Goal: Transaction & Acquisition: Purchase product/service

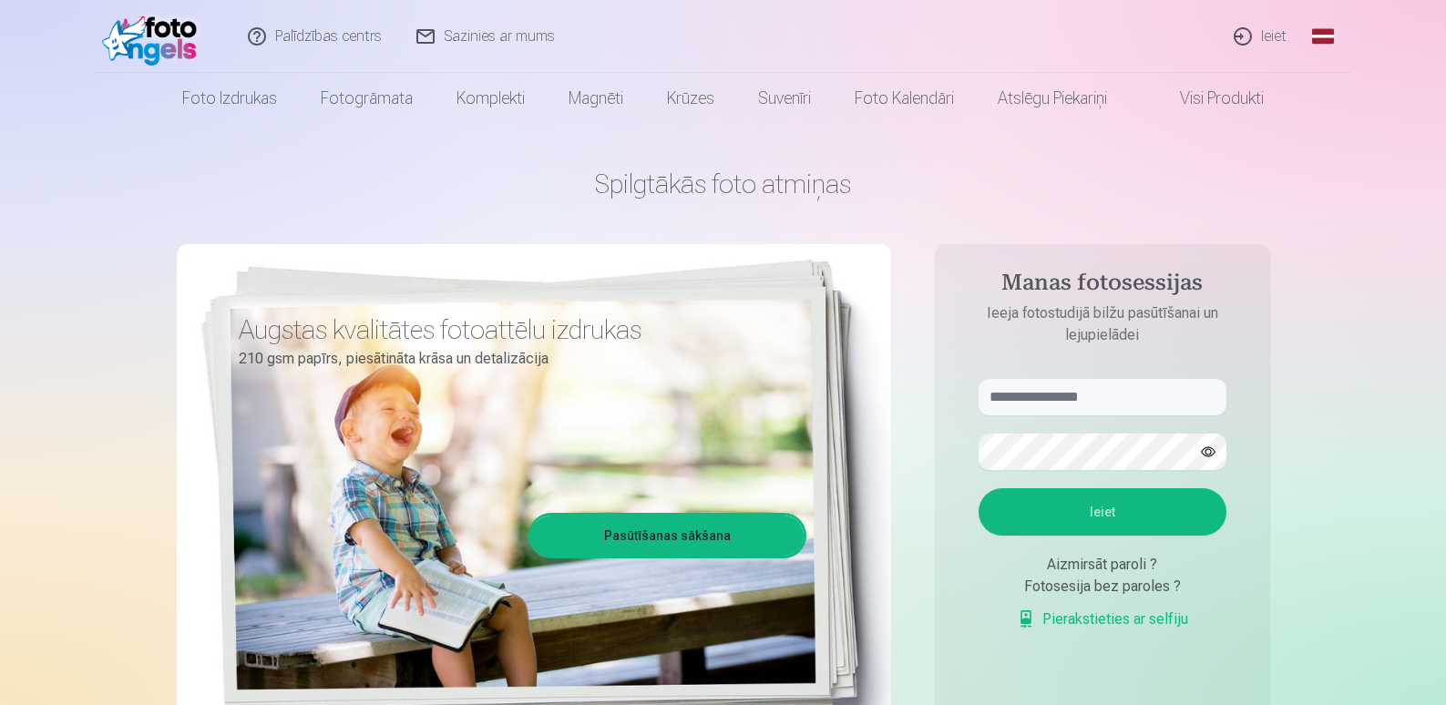
click at [1274, 38] on link "Ieiet" at bounding box center [1260, 36] width 87 height 73
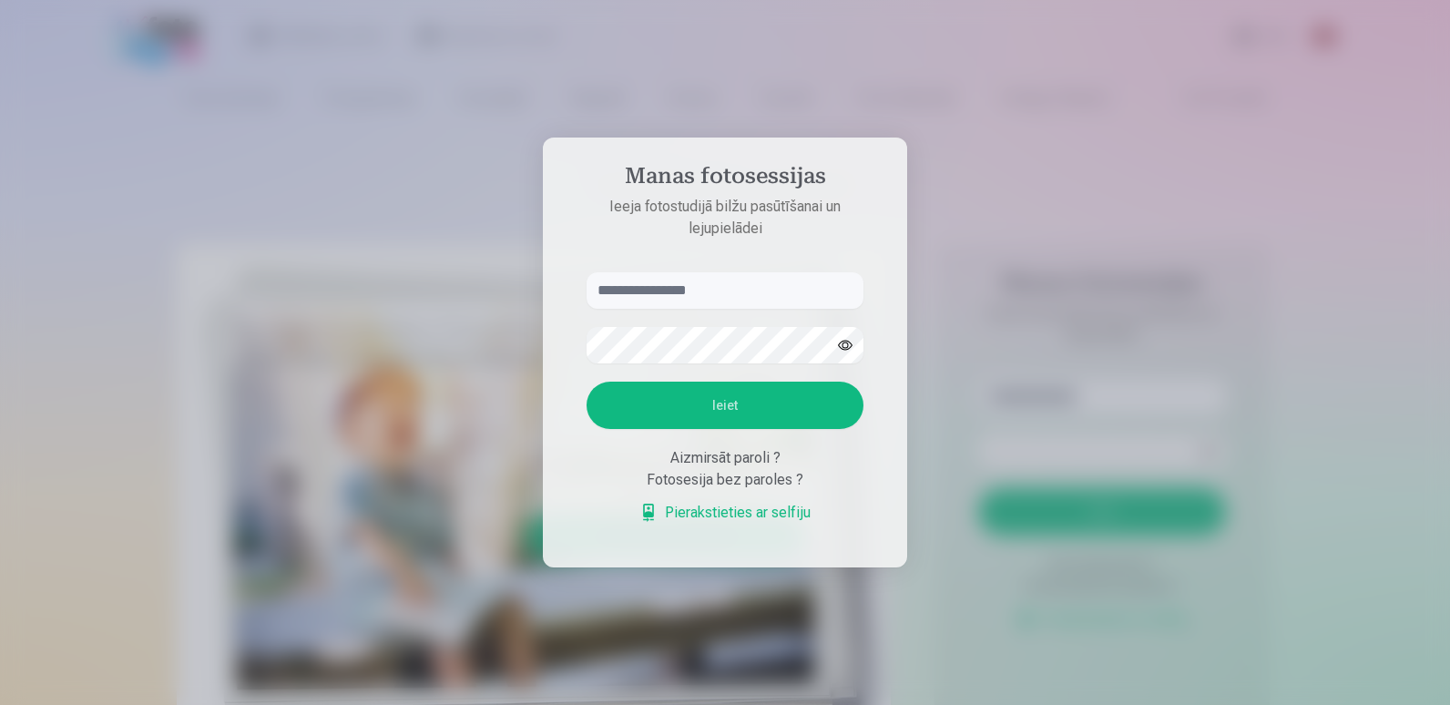
click at [711, 301] on input "text" at bounding box center [725, 290] width 277 height 36
type input "**********"
click at [714, 398] on button "Ieiet" at bounding box center [725, 405] width 277 height 47
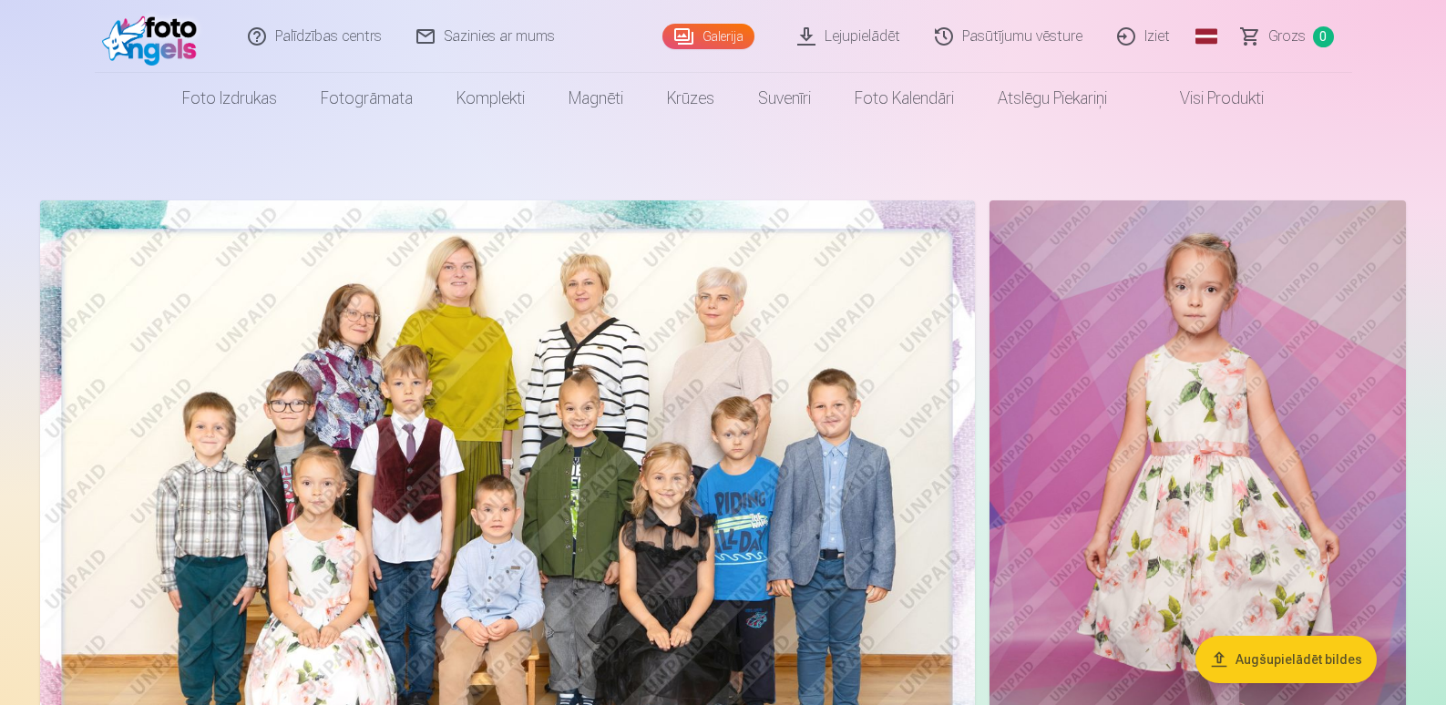
click at [546, 436] on img at bounding box center [507, 512] width 935 height 624
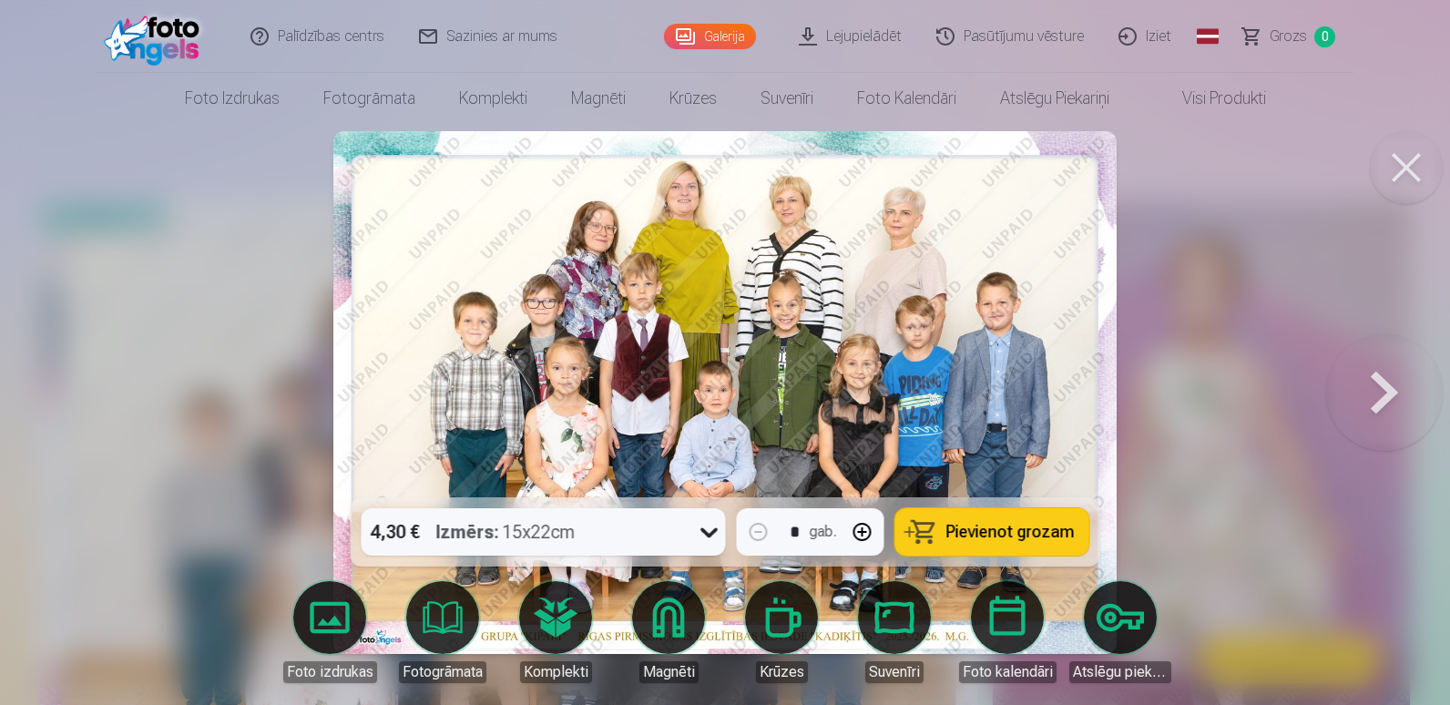
click at [712, 530] on icon at bounding box center [709, 531] width 29 height 29
click at [1007, 530] on span "Pievienot grozam" at bounding box center [1011, 532] width 128 height 16
click at [1411, 171] on button at bounding box center [1406, 167] width 73 height 73
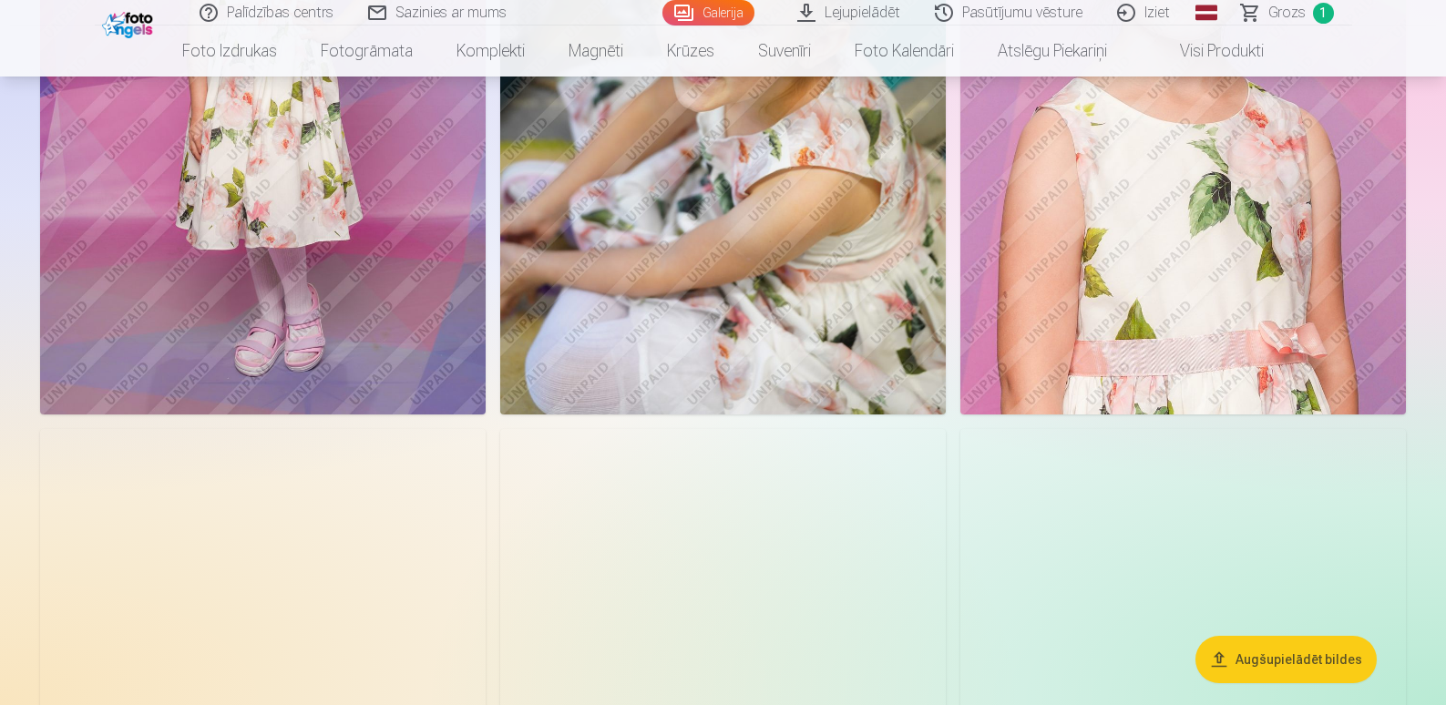
scroll to position [820, 0]
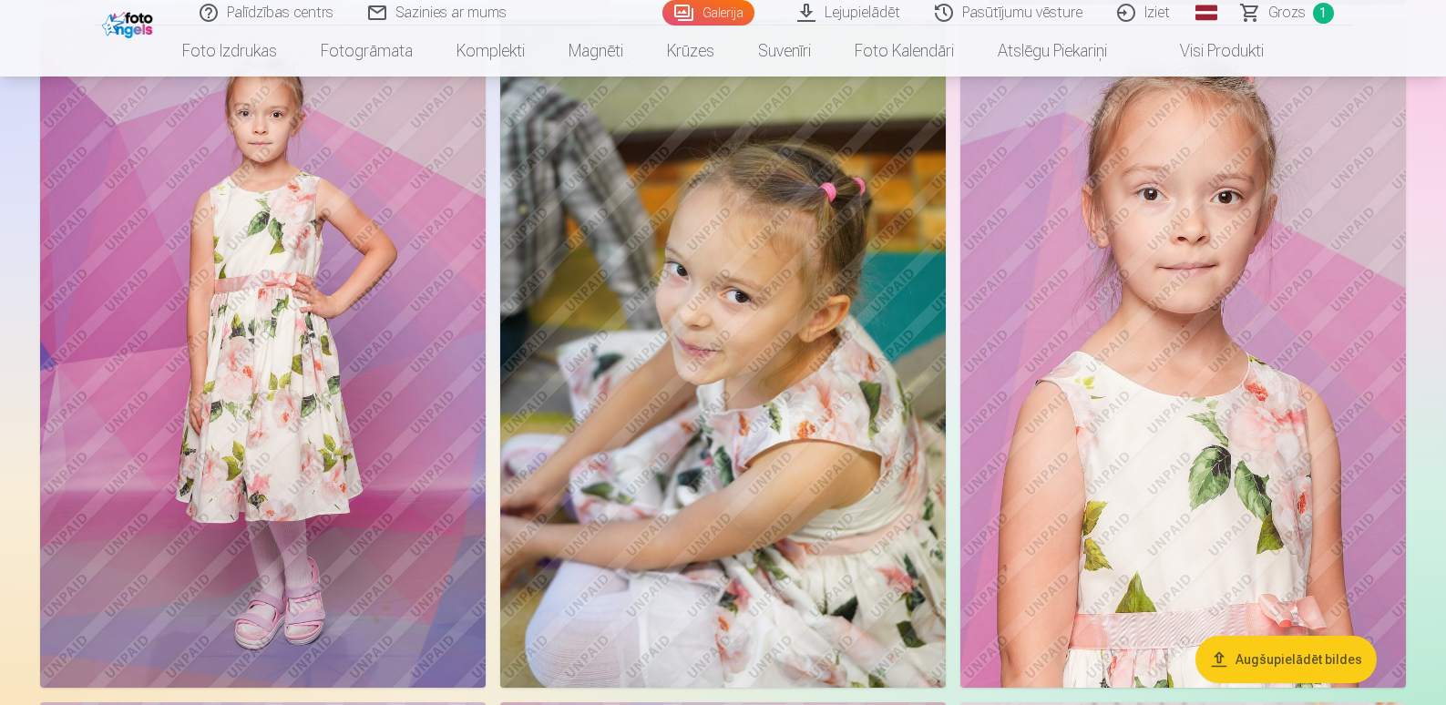
click at [1237, 354] on img at bounding box center [1182, 353] width 445 height 668
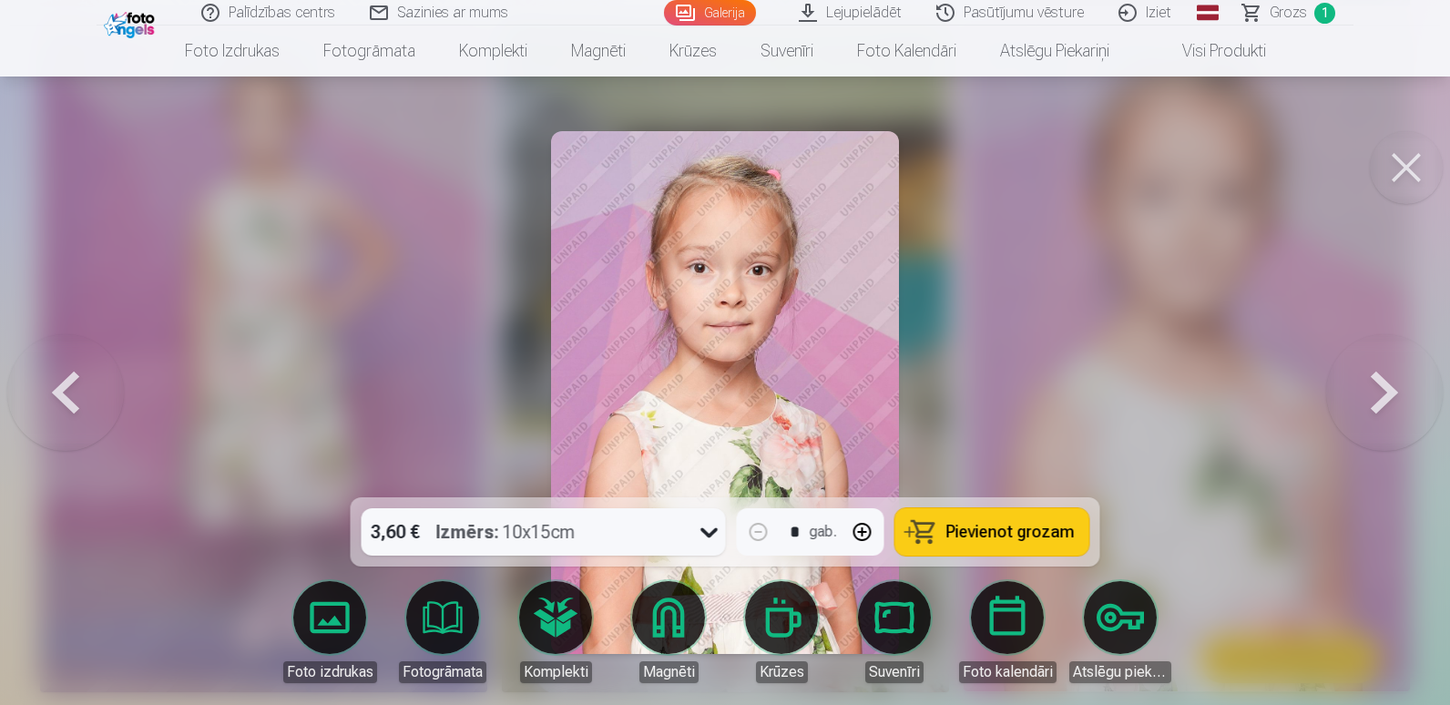
click at [864, 532] on button "button" at bounding box center [863, 532] width 44 height 44
click at [998, 528] on span "Pievienot grozam" at bounding box center [1011, 532] width 128 height 16
type input "*"
click at [1404, 155] on button at bounding box center [1406, 167] width 73 height 73
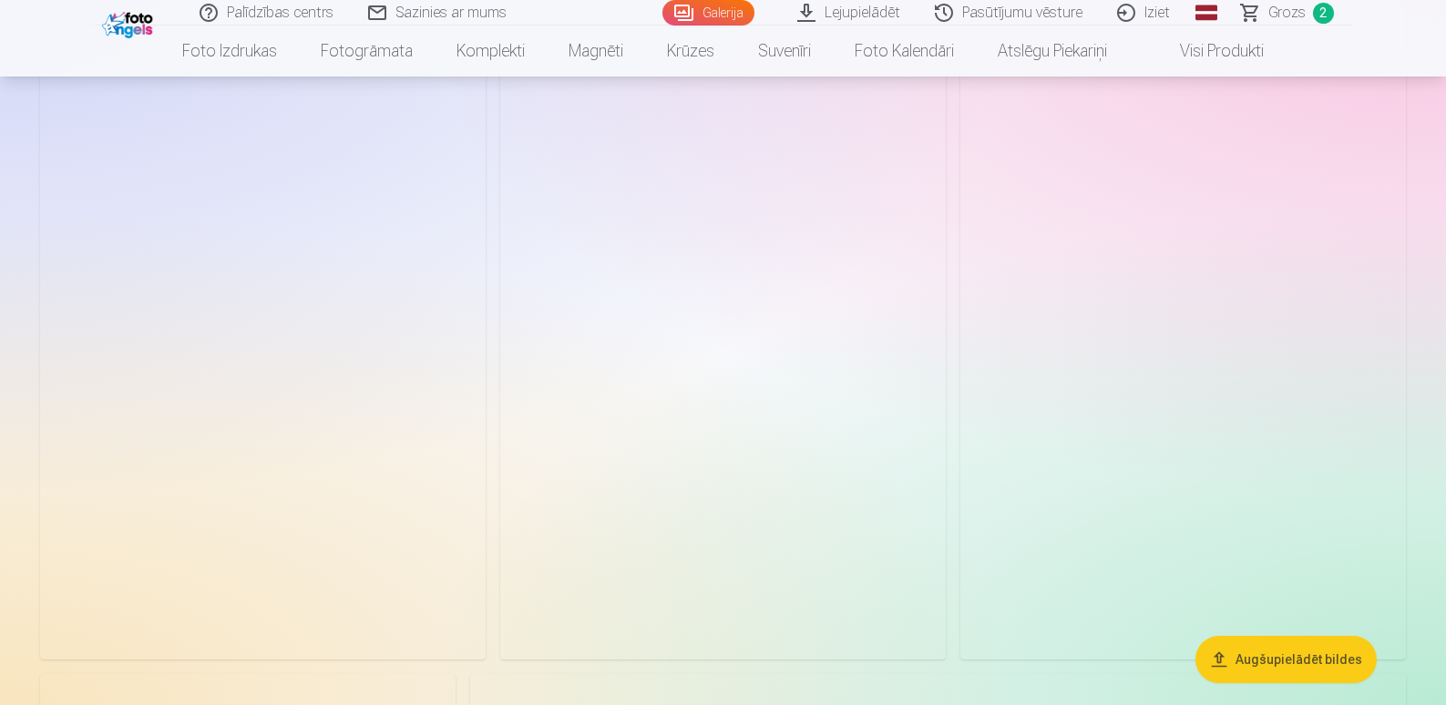
scroll to position [9930, 0]
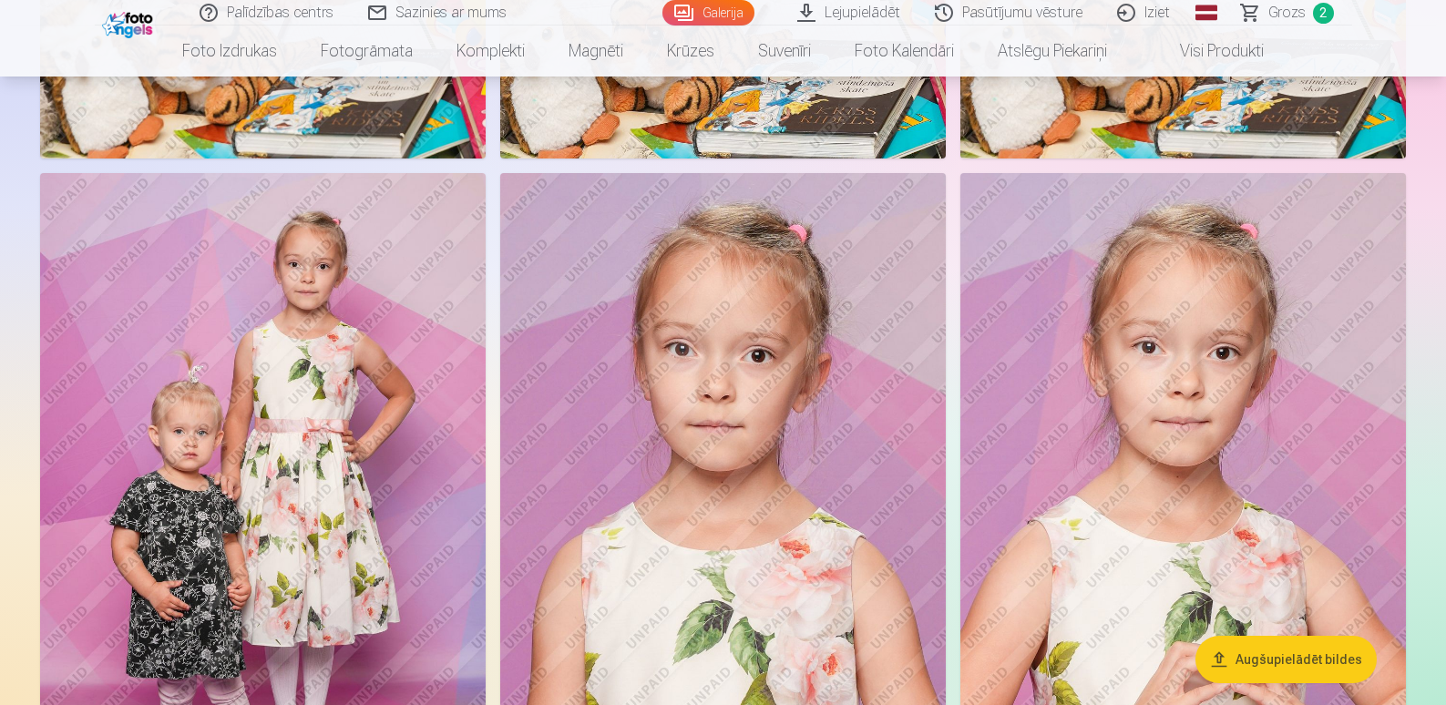
click at [369, 416] on img at bounding box center [262, 507] width 445 height 669
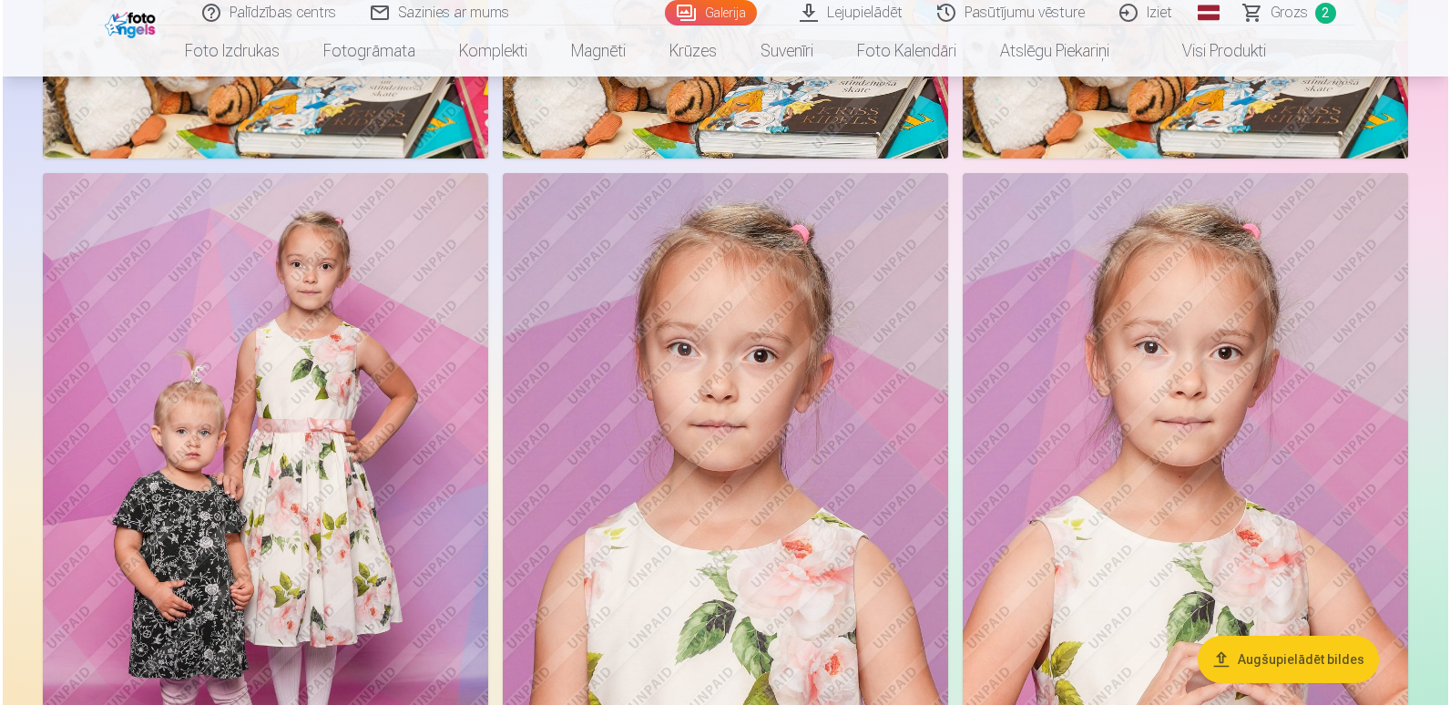
scroll to position [9961, 0]
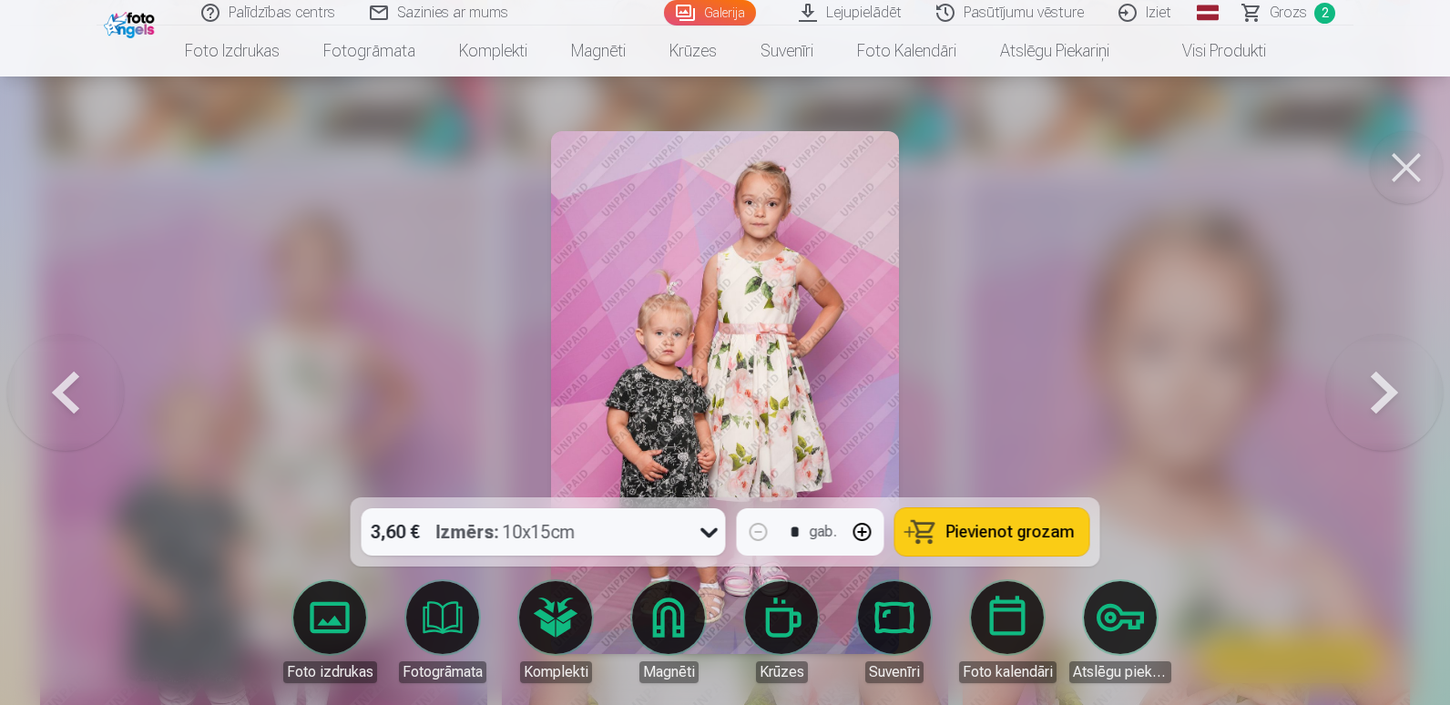
click at [1024, 538] on span "Pievienot grozam" at bounding box center [1011, 532] width 128 height 16
click at [1407, 177] on button at bounding box center [1406, 167] width 73 height 73
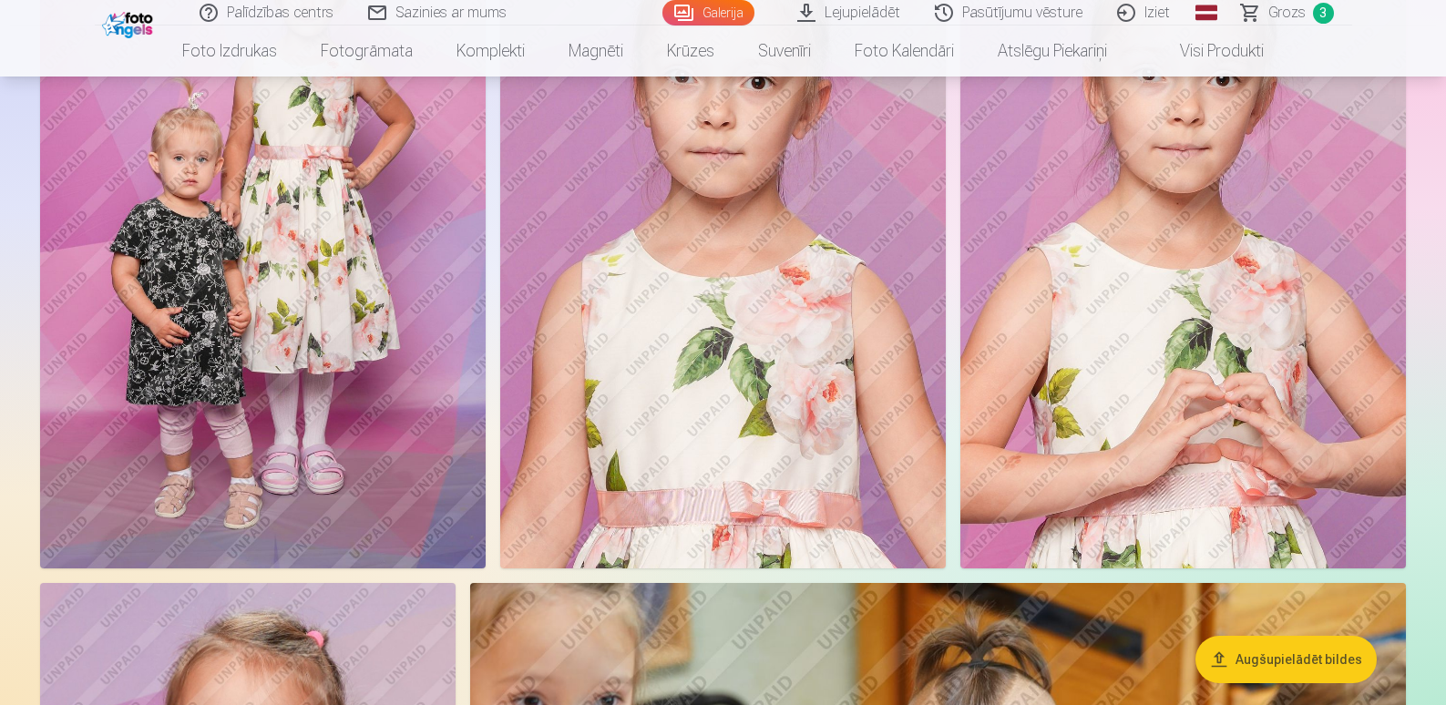
scroll to position [10112, 0]
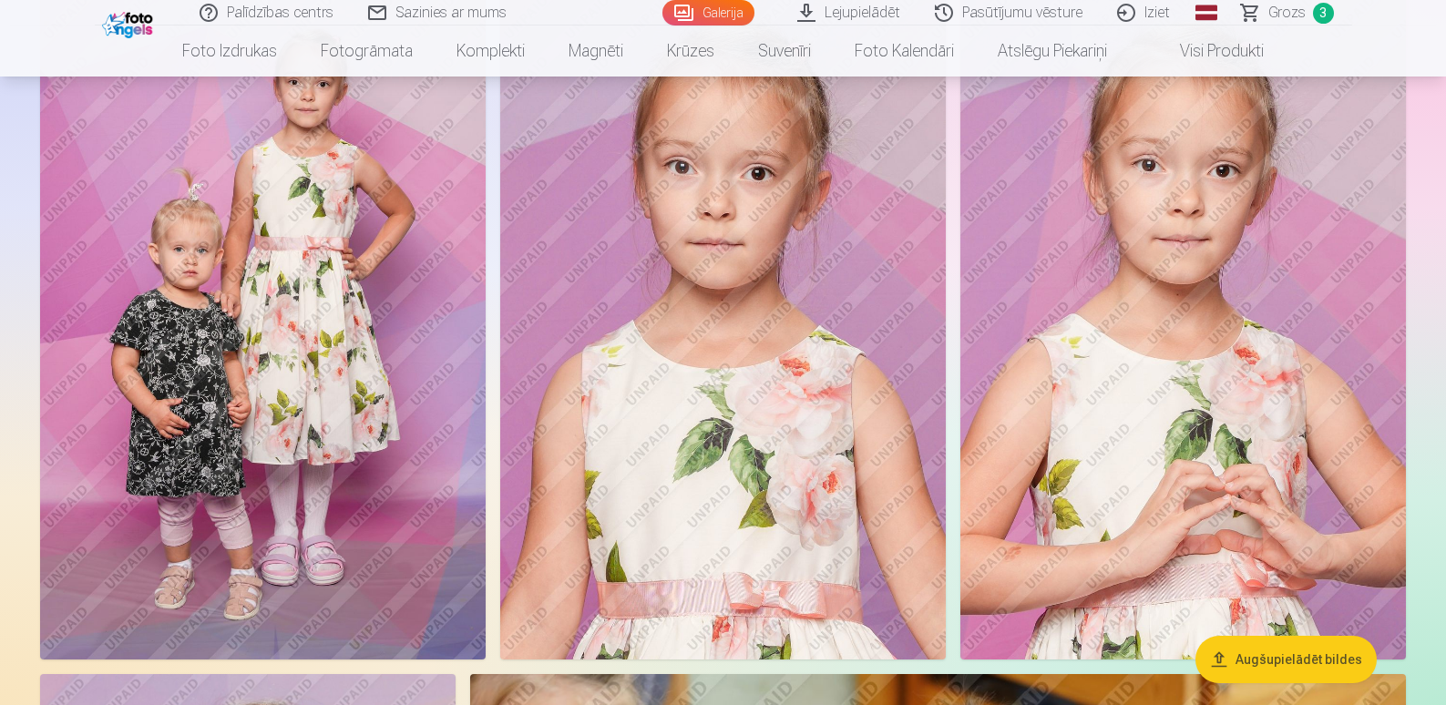
click at [1186, 293] on img at bounding box center [1182, 325] width 445 height 669
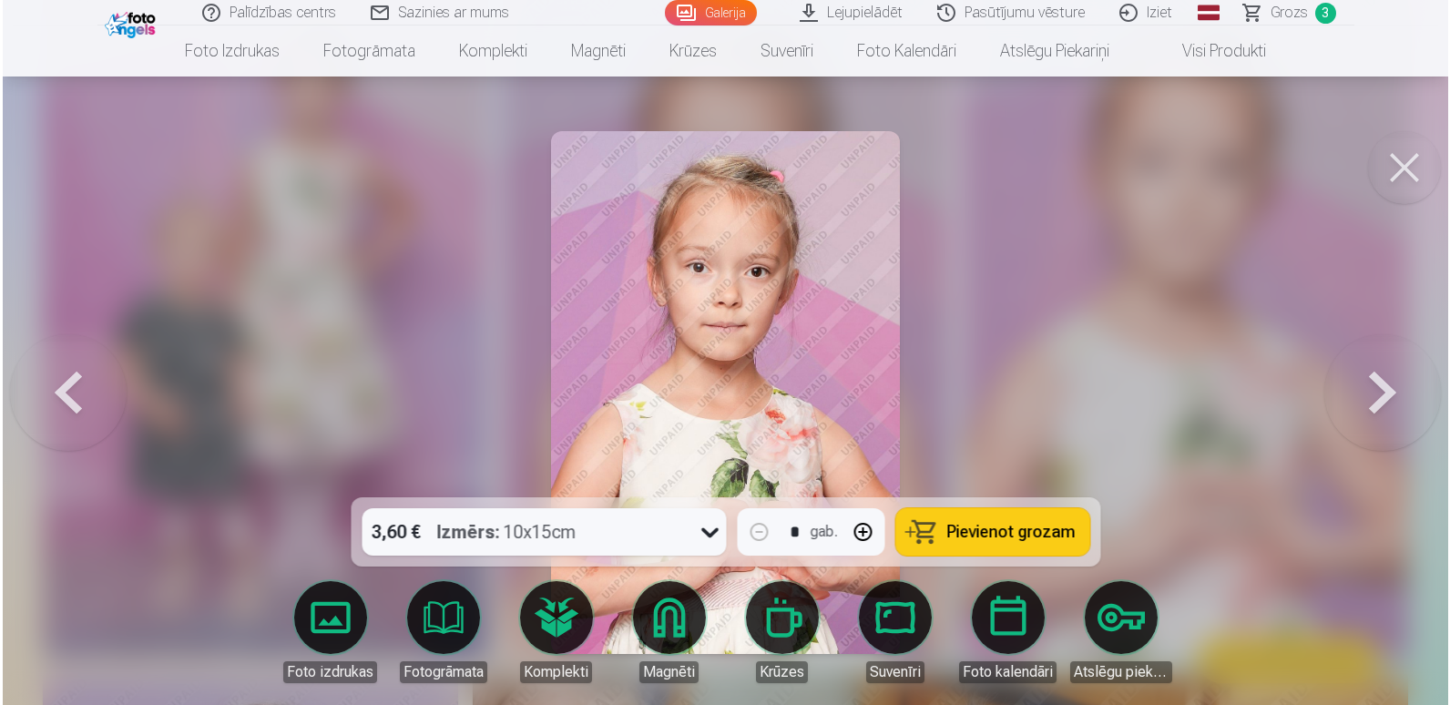
scroll to position [10145, 0]
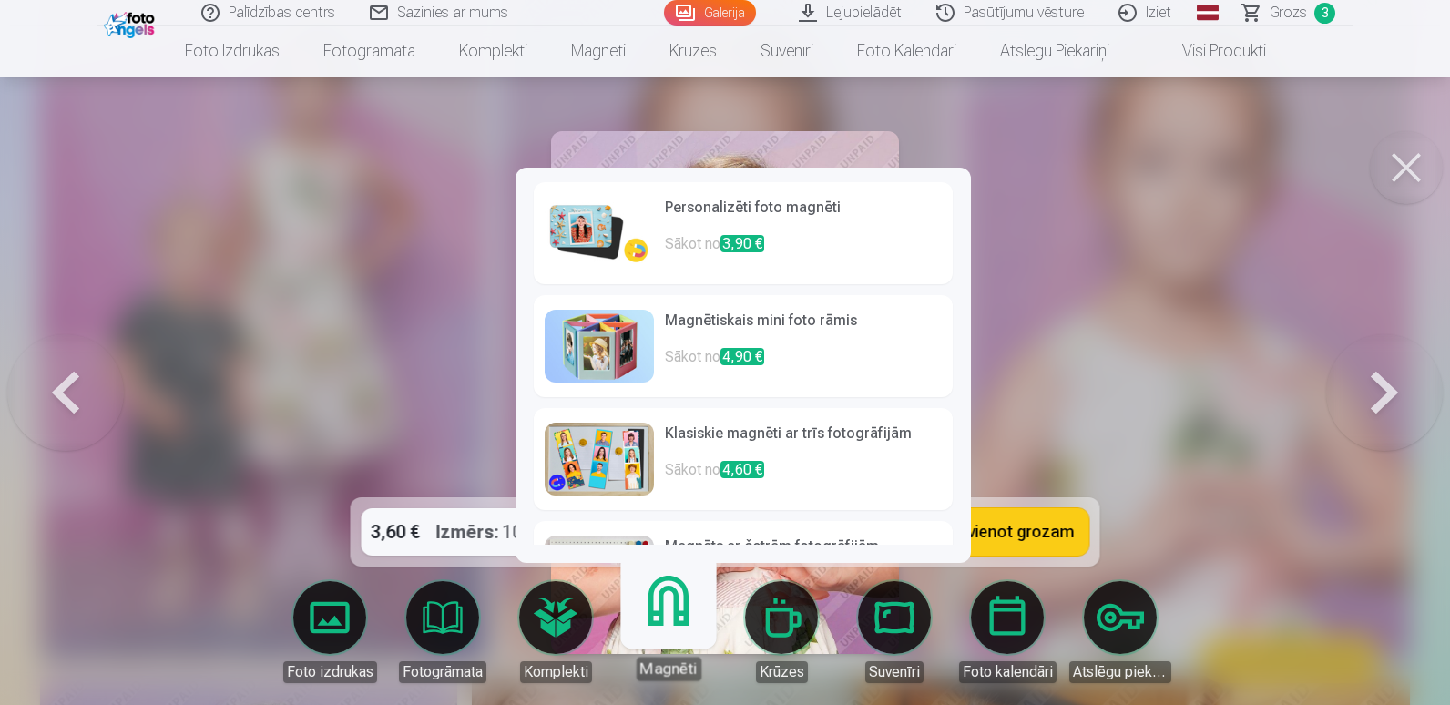
click at [663, 632] on link "Magnēti" at bounding box center [668, 624] width 112 height 112
click at [883, 228] on h6 "Personalizēti foto magnēti" at bounding box center [803, 215] width 277 height 36
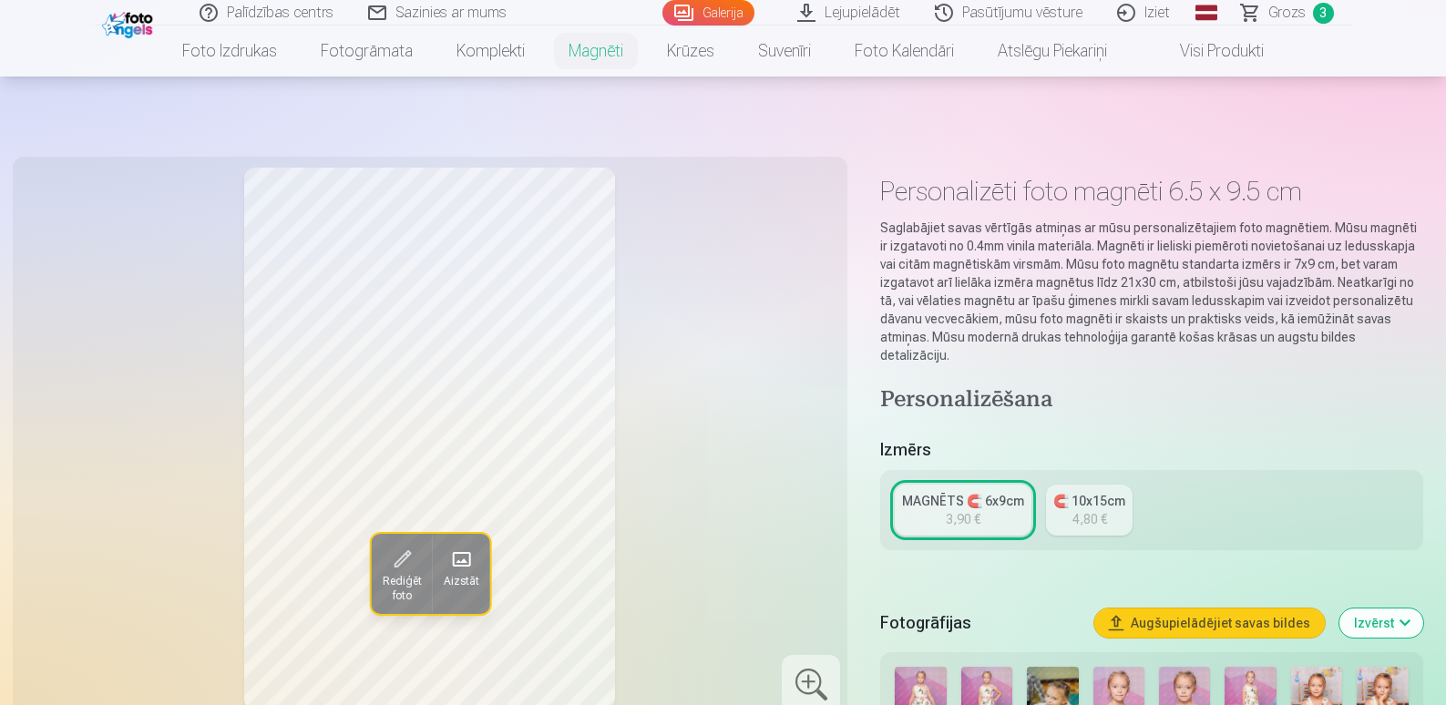
scroll to position [182, 0]
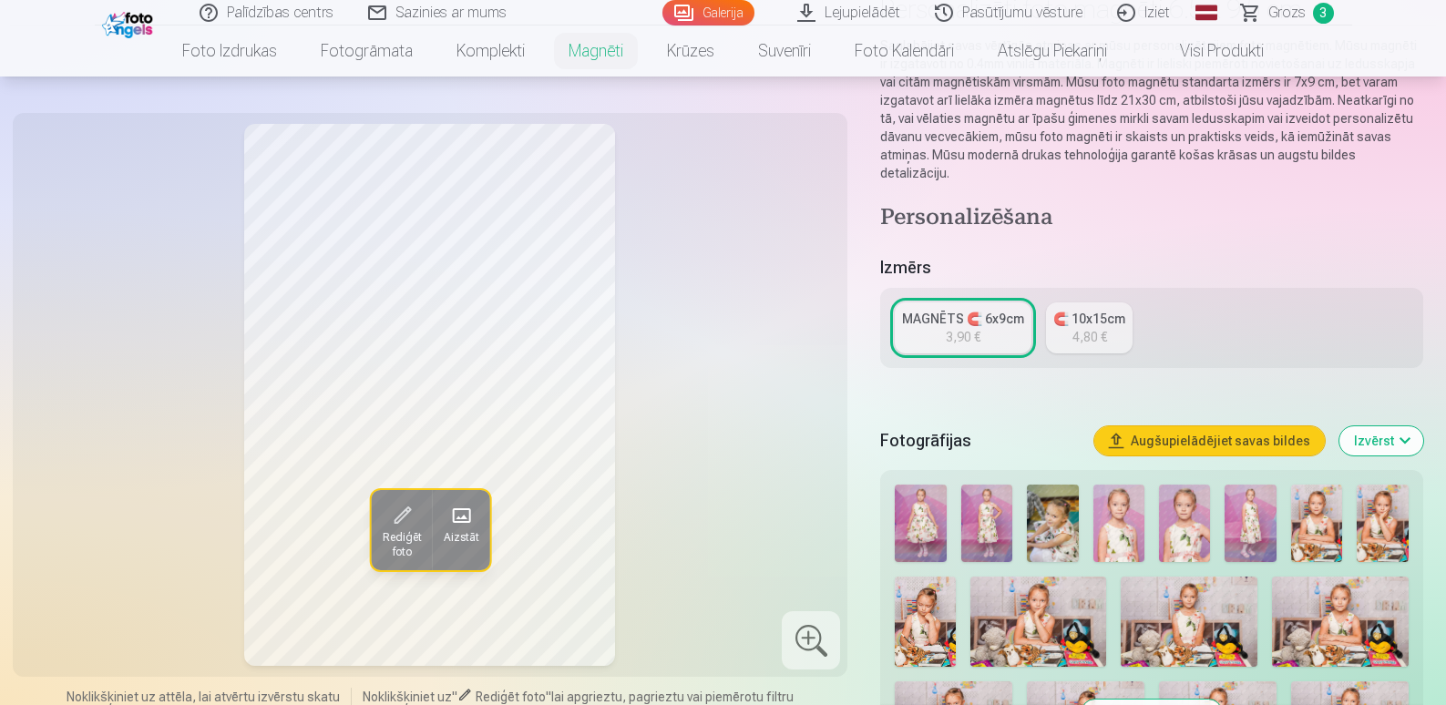
click at [966, 328] on div "3,90 €" at bounding box center [963, 337] width 35 height 18
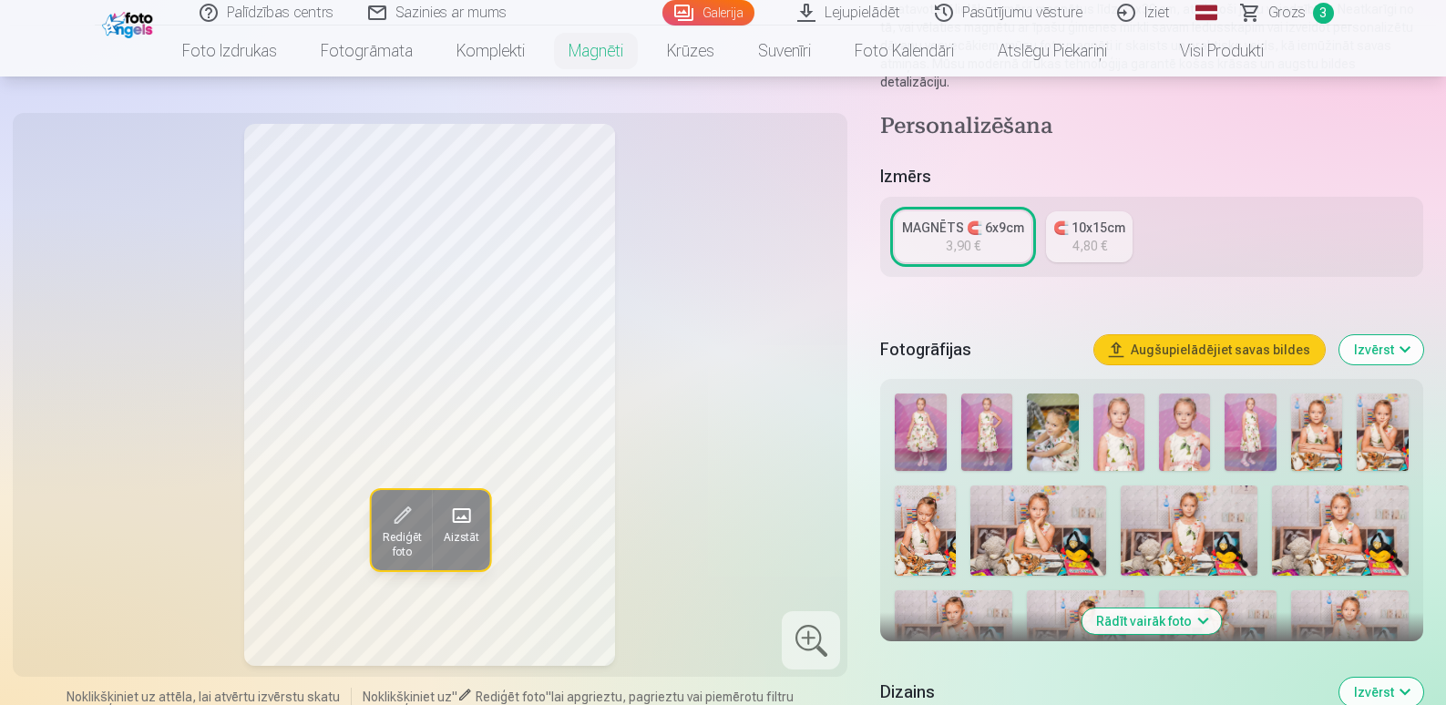
click at [948, 219] on div "MAGNĒTS 🧲 6x9cm" at bounding box center [963, 228] width 122 height 18
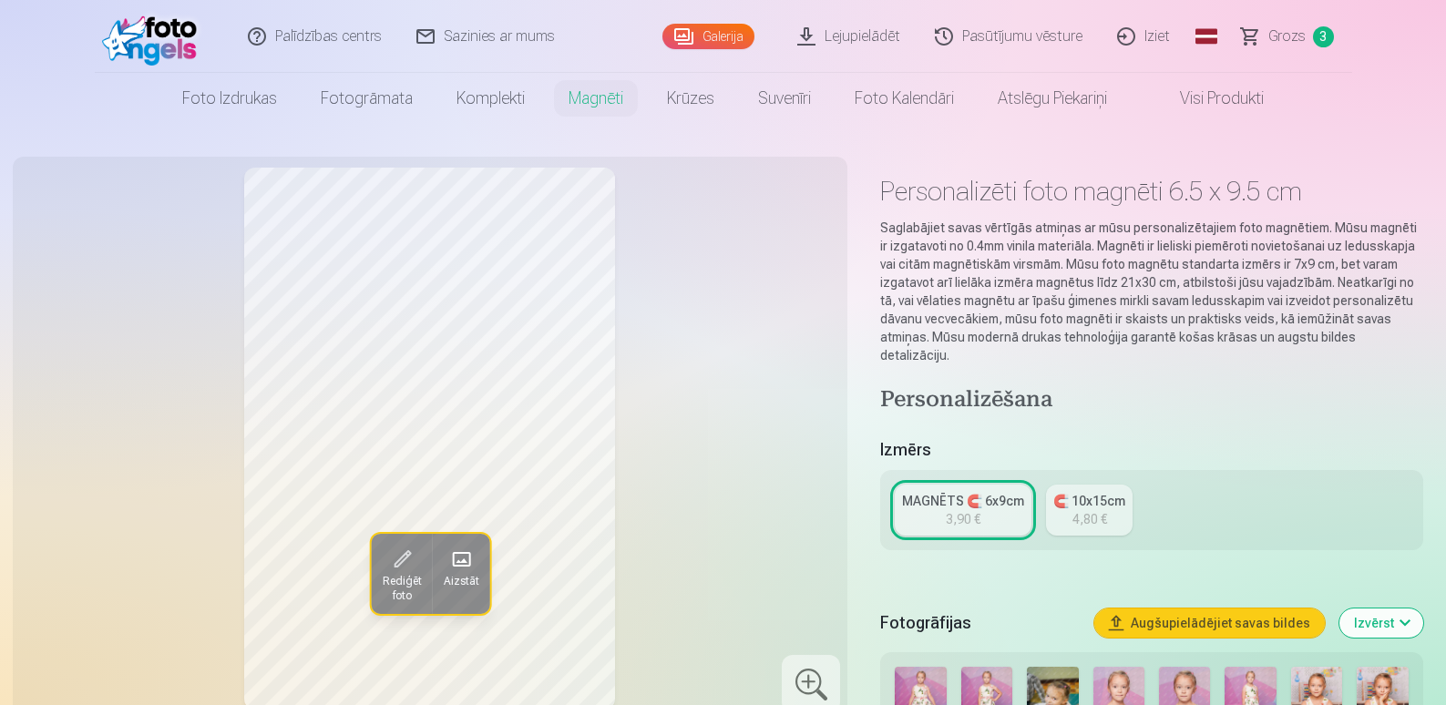
click at [1301, 42] on span "Grozs" at bounding box center [1286, 37] width 37 height 22
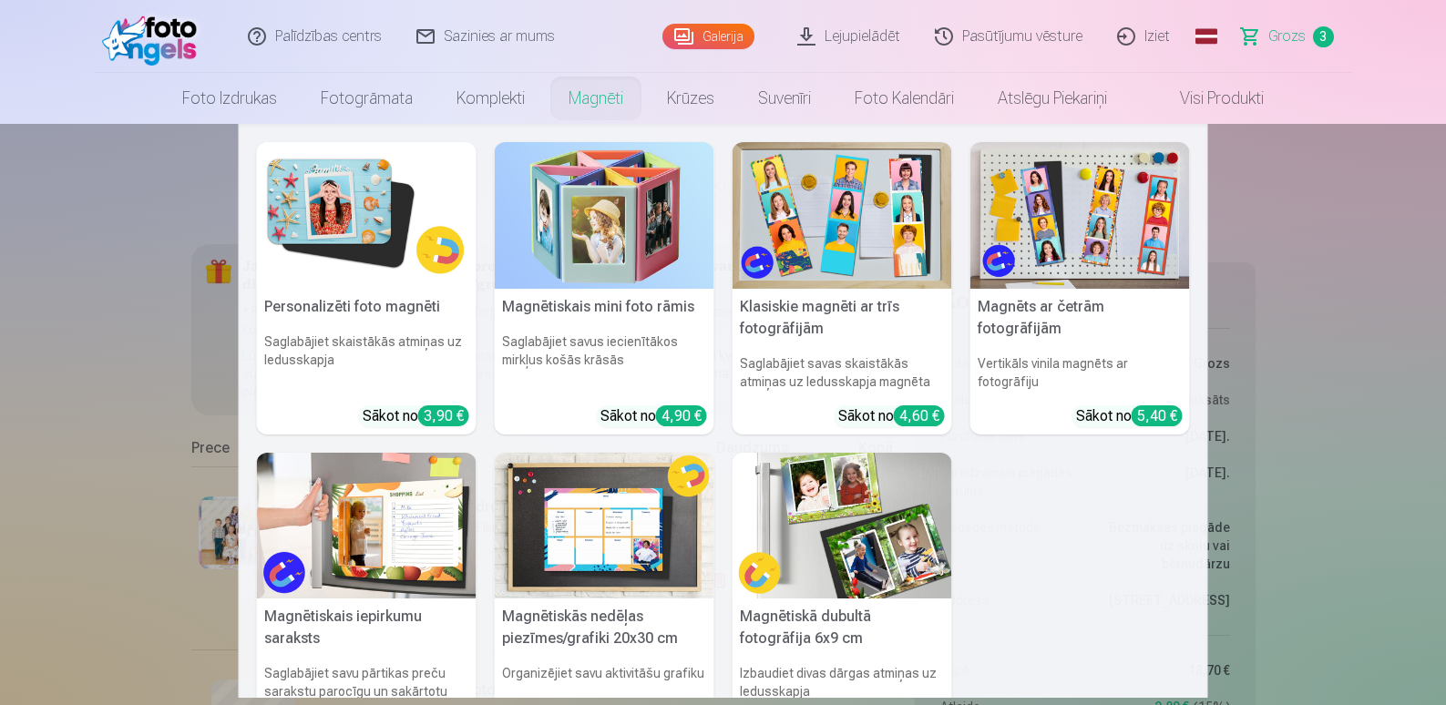
click at [589, 105] on link "Magnēti" at bounding box center [596, 98] width 98 height 51
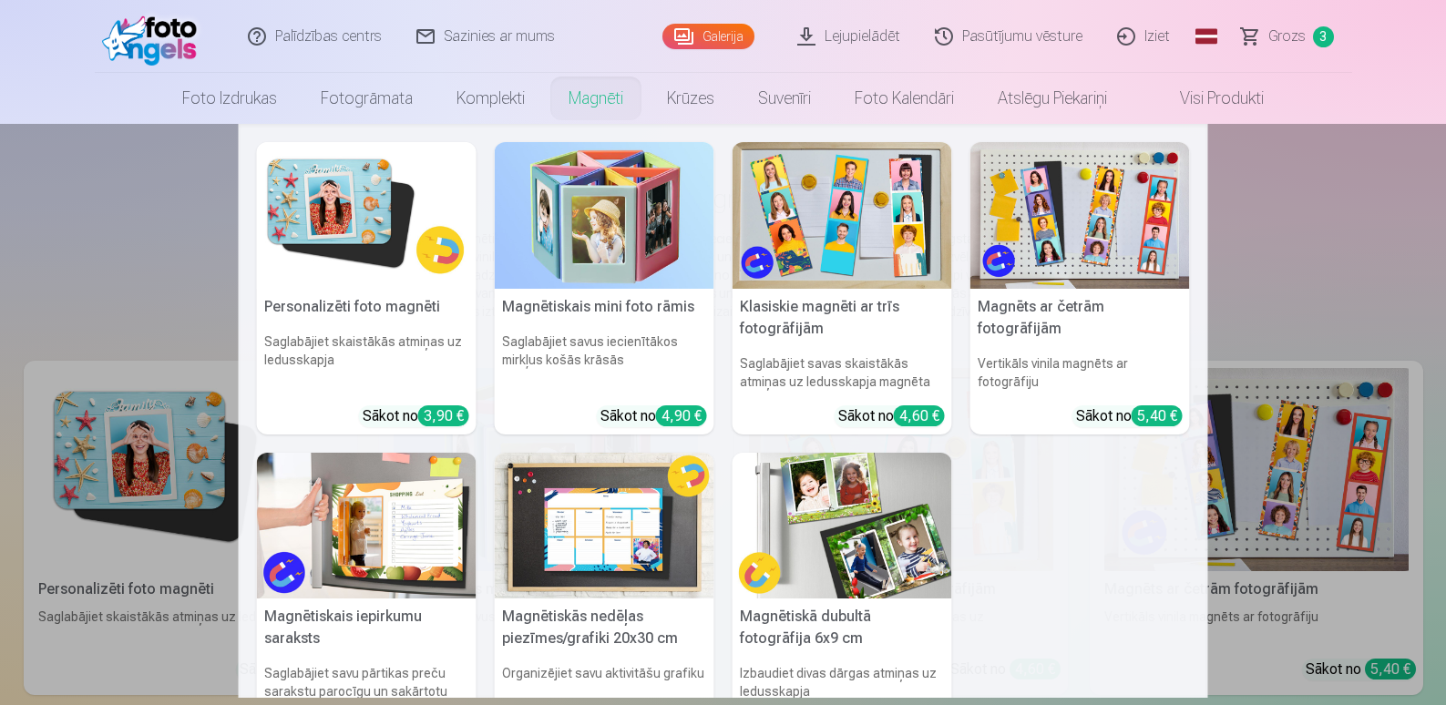
click at [599, 103] on link "Magnēti" at bounding box center [596, 98] width 98 height 51
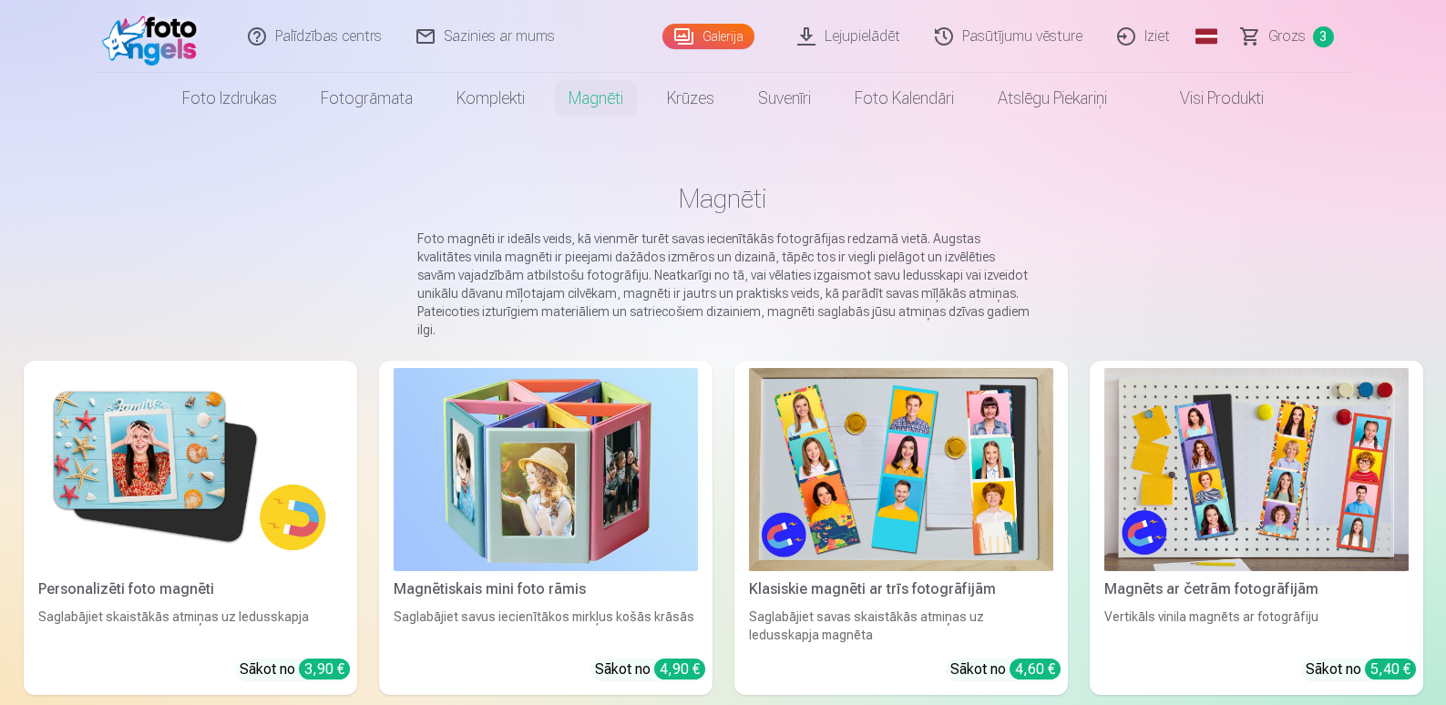
click at [726, 34] on link "Galerija" at bounding box center [708, 37] width 92 height 26
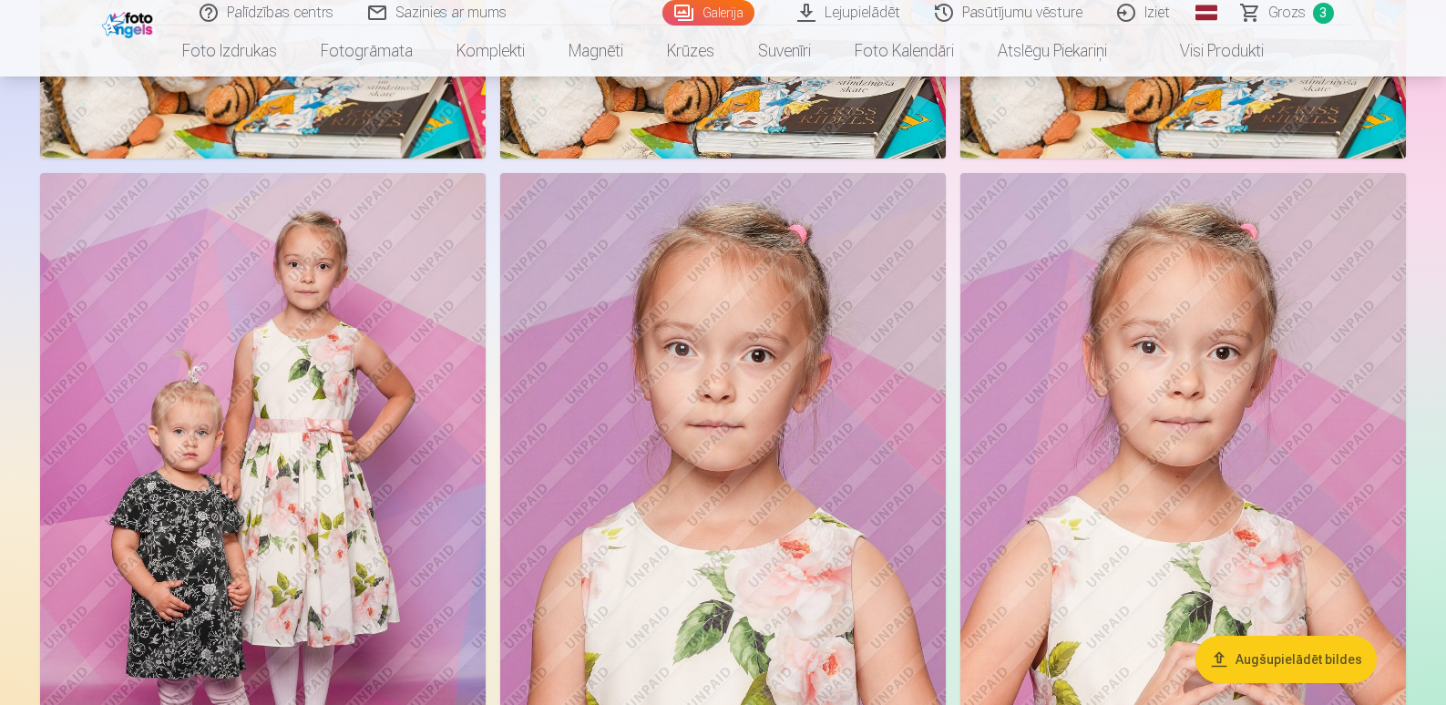
scroll to position [10112, 0]
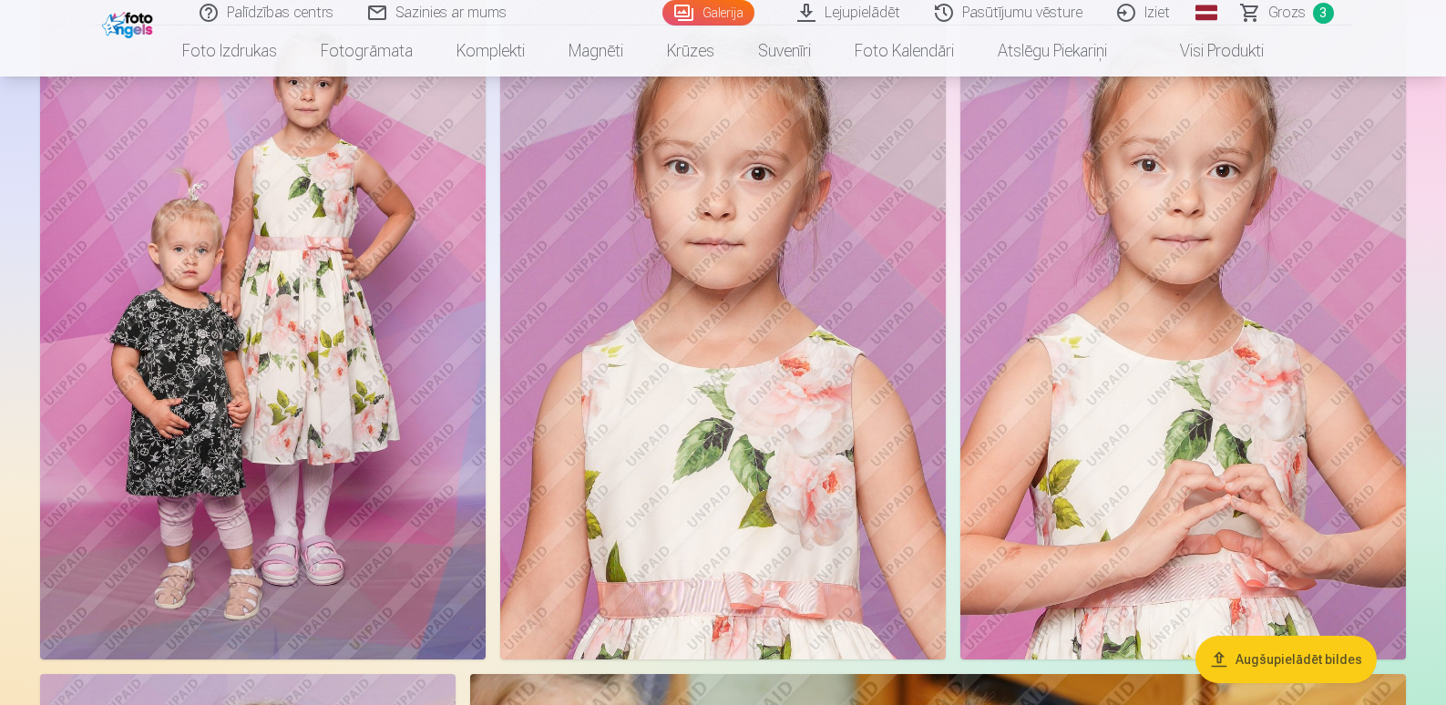
click at [1234, 403] on img at bounding box center [1182, 325] width 445 height 669
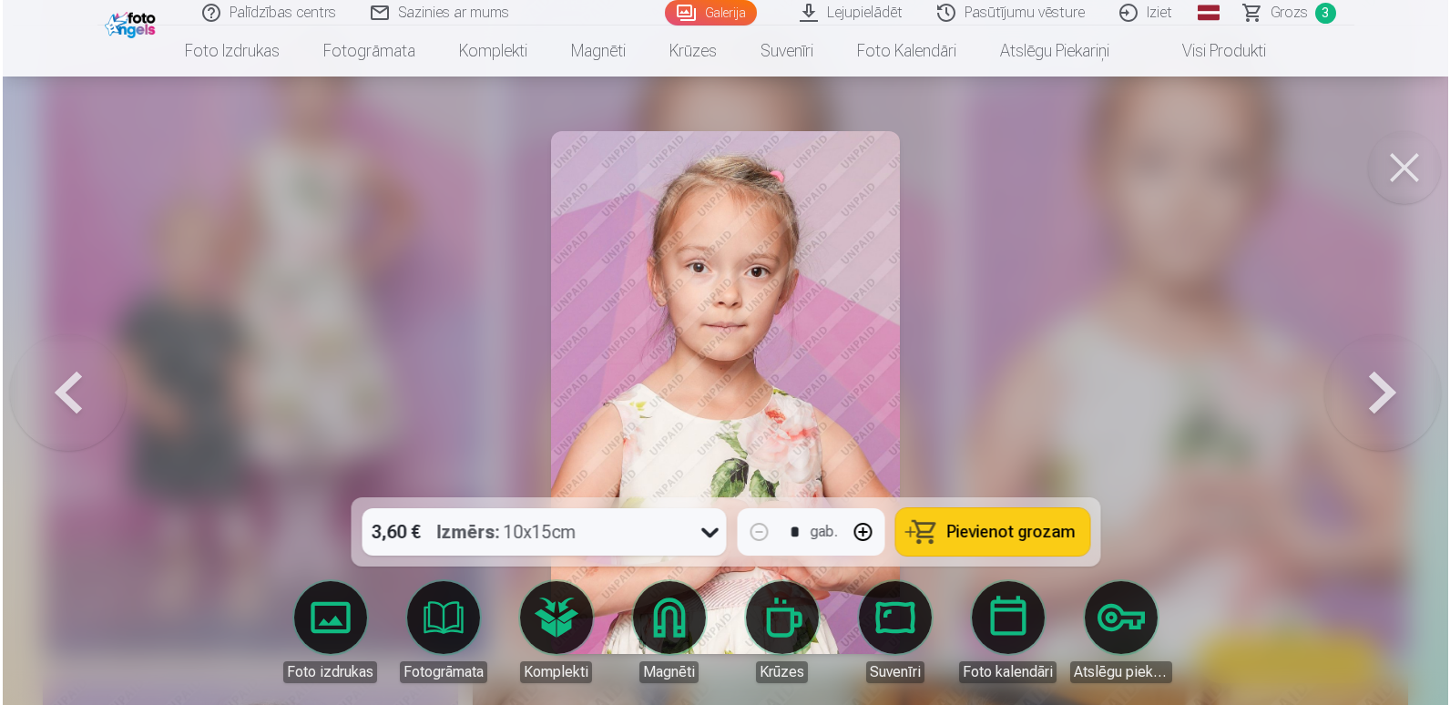
scroll to position [10145, 0]
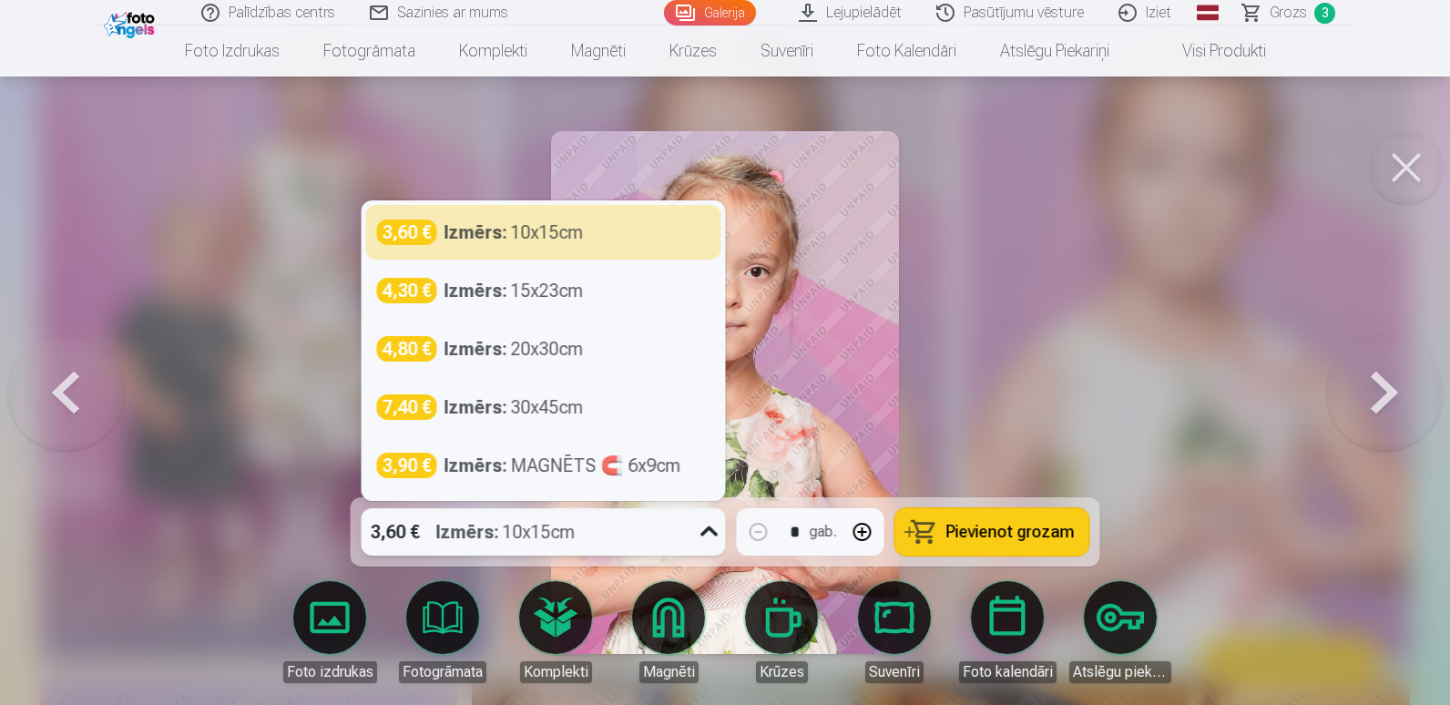
click at [709, 538] on icon at bounding box center [709, 531] width 29 height 29
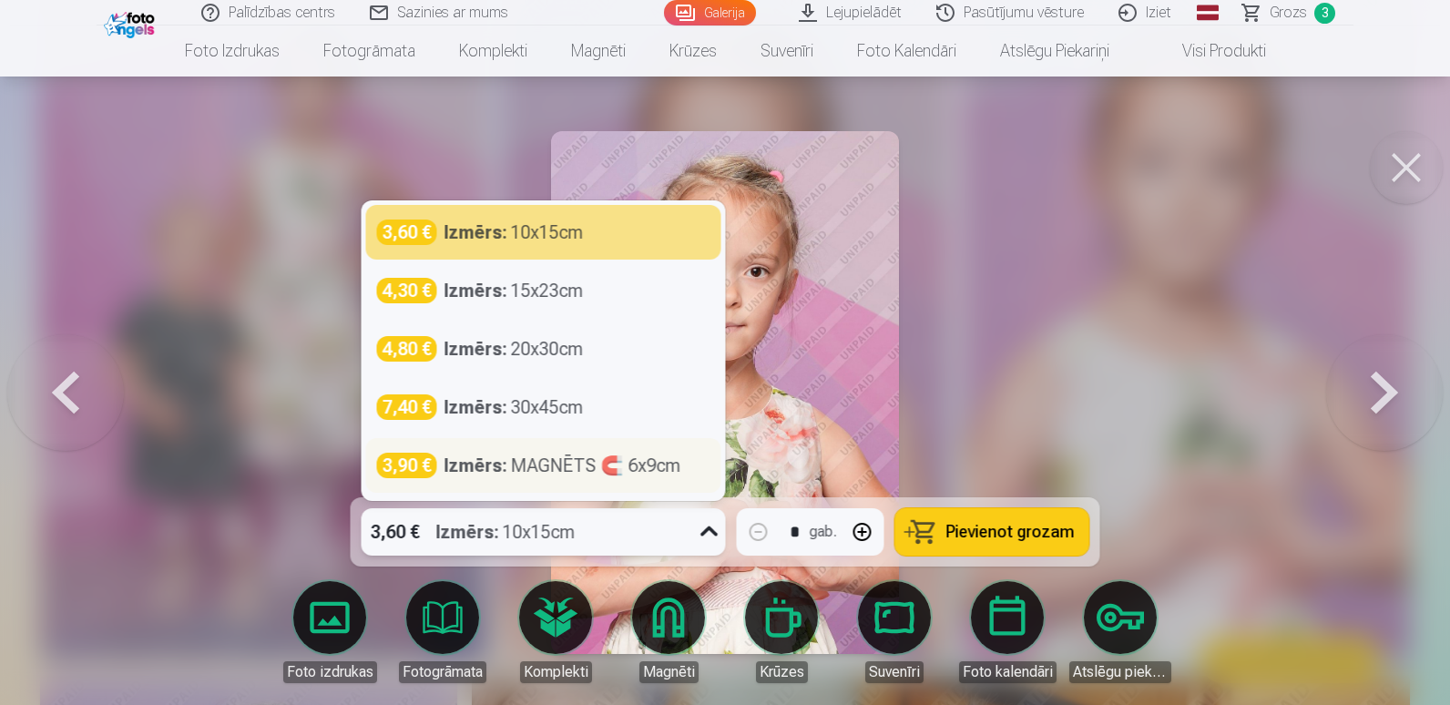
click at [540, 482] on div "3,90 € Izmērs : MAGNĒTS 🧲 6x9cm" at bounding box center [543, 465] width 355 height 55
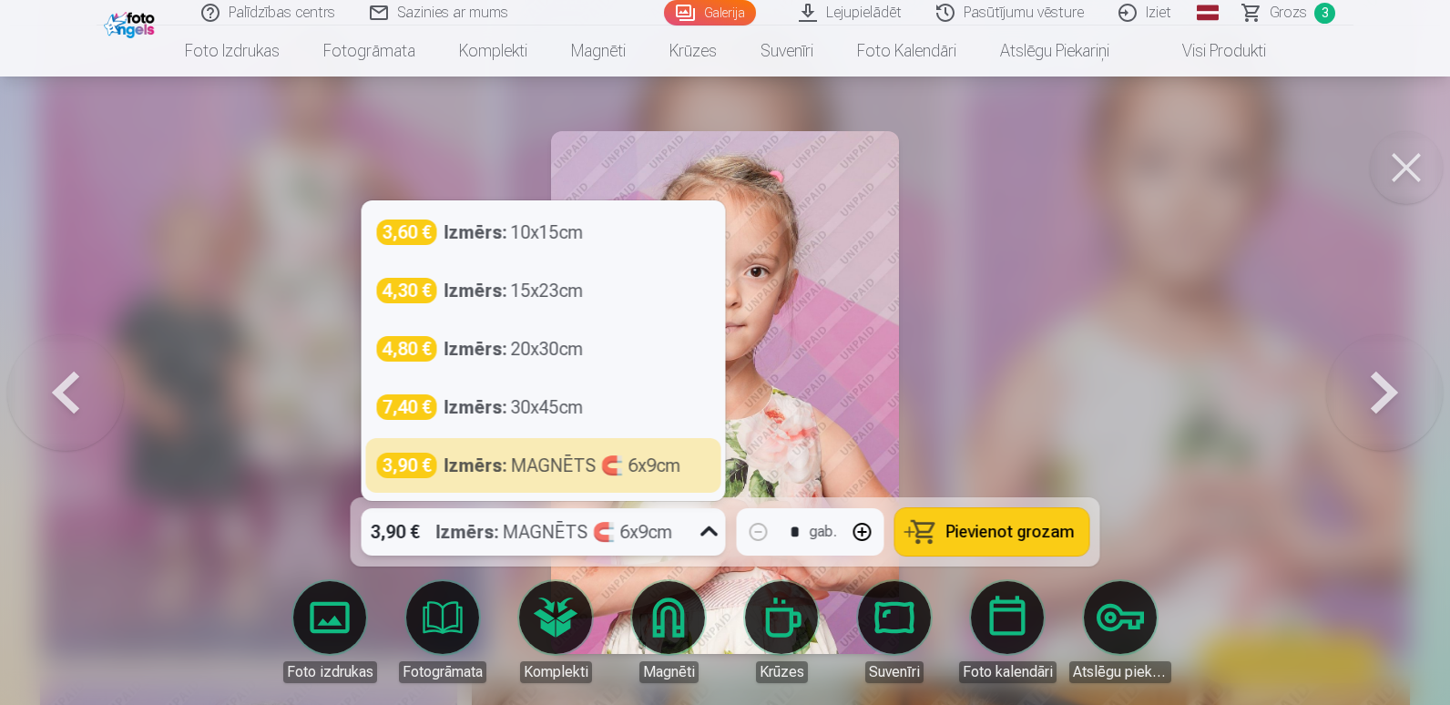
click at [711, 533] on icon at bounding box center [709, 531] width 29 height 29
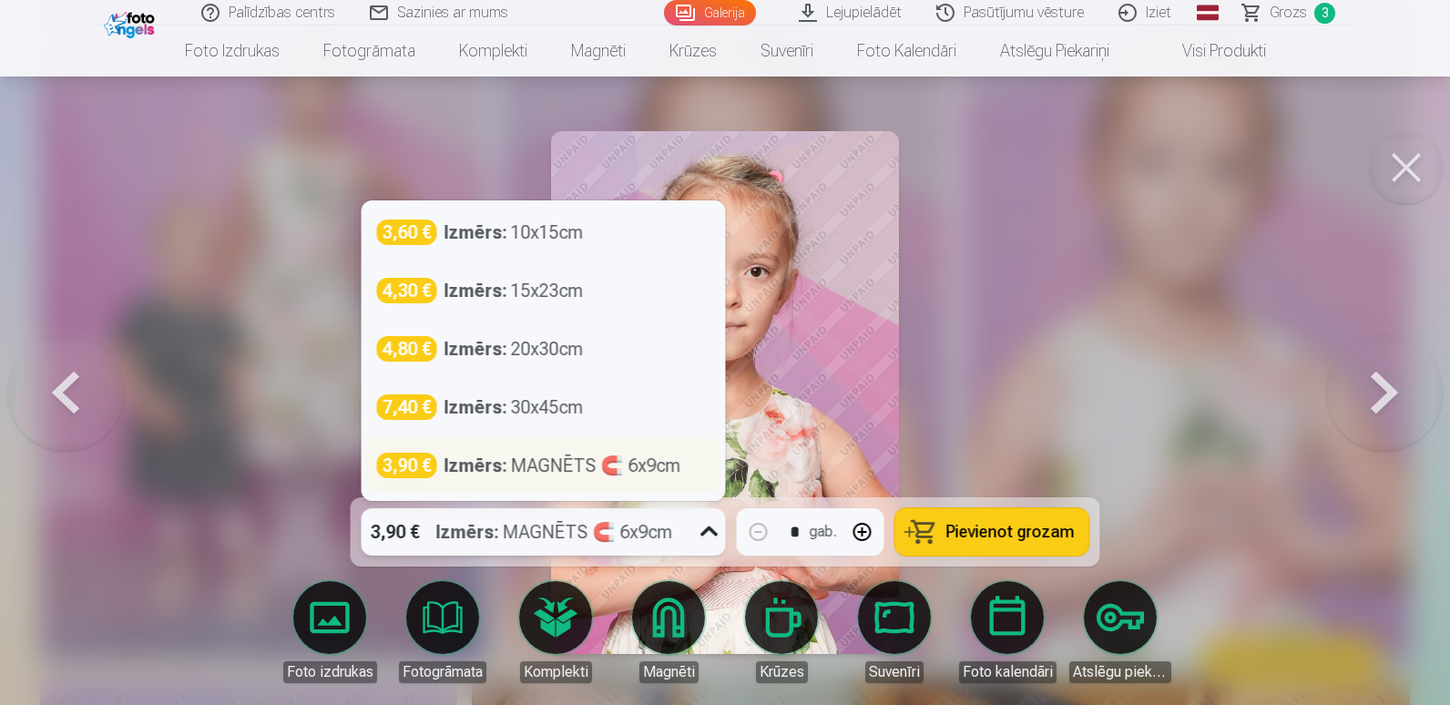
click at [536, 466] on div "Izmērs : MAGNĒTS 🧲 6x9cm" at bounding box center [563, 466] width 237 height 26
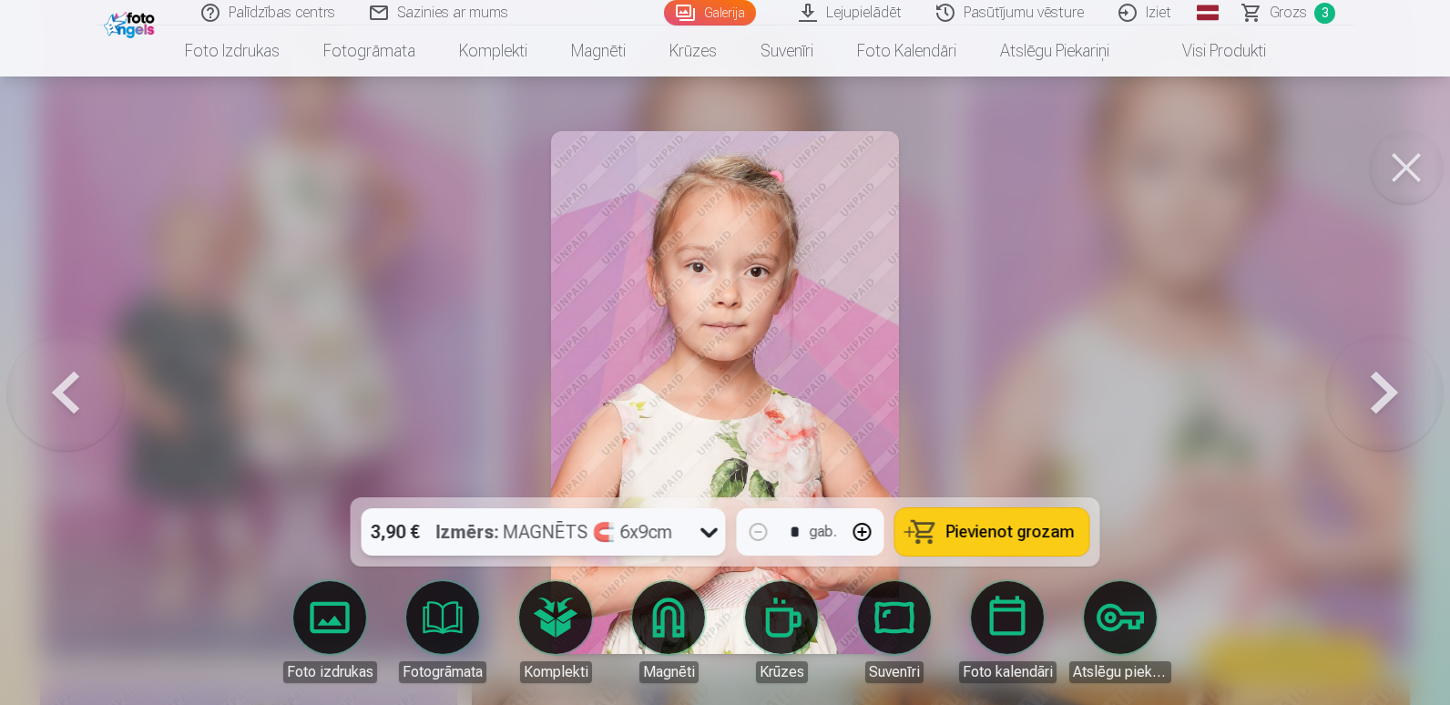
click at [862, 528] on button "button" at bounding box center [863, 532] width 44 height 44
click at [1039, 531] on span "Pievienot grozam" at bounding box center [1011, 532] width 128 height 16
type input "*"
click at [1285, 7] on span "Grozs" at bounding box center [1288, 13] width 37 height 22
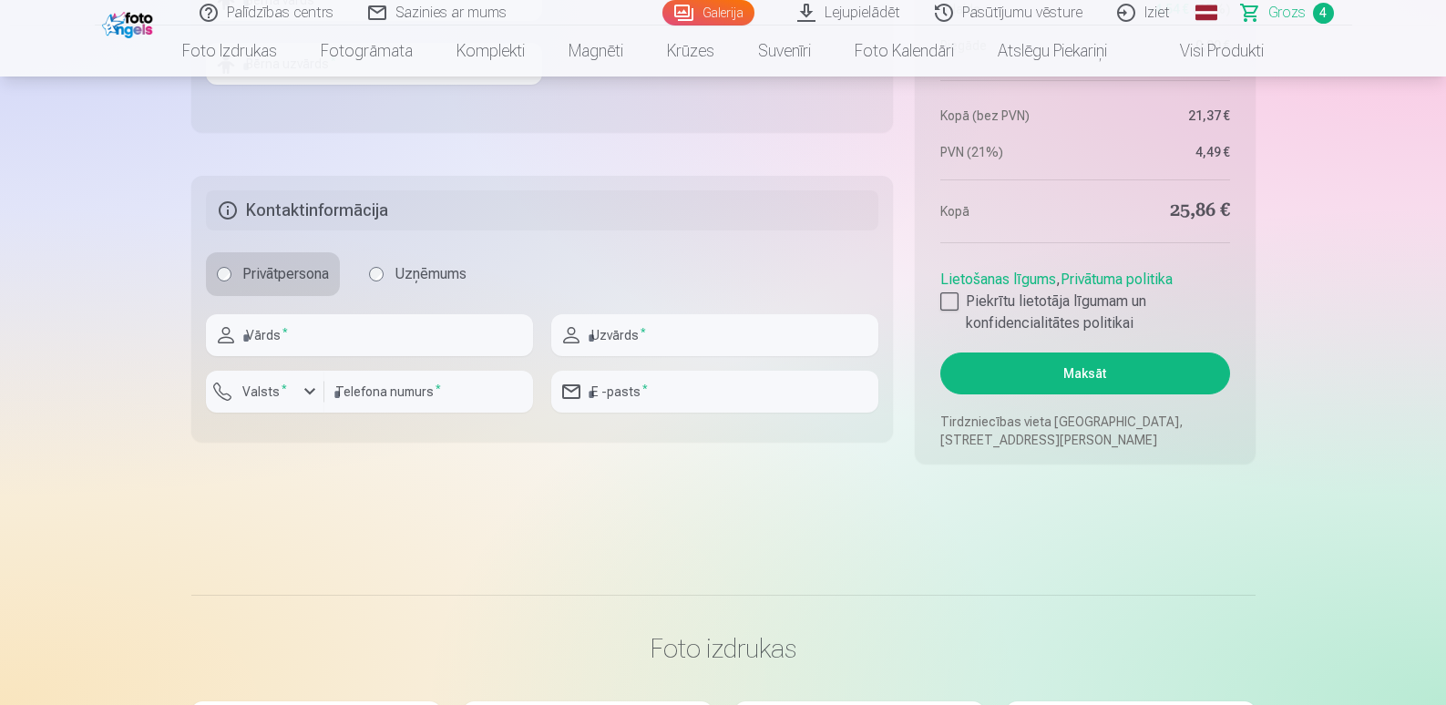
scroll to position [1480, 0]
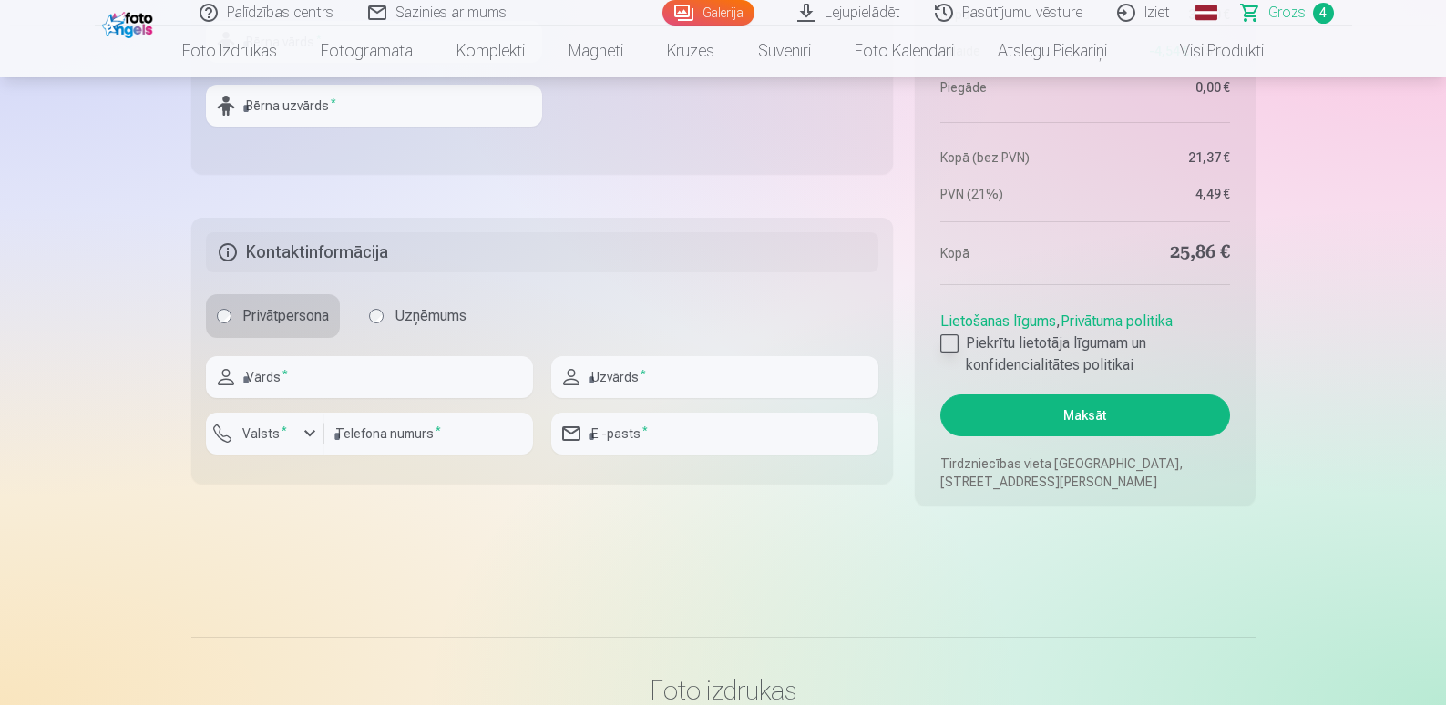
click at [946, 335] on div at bounding box center [949, 343] width 18 height 18
click at [1070, 410] on button "Maksāt" at bounding box center [1084, 415] width 289 height 42
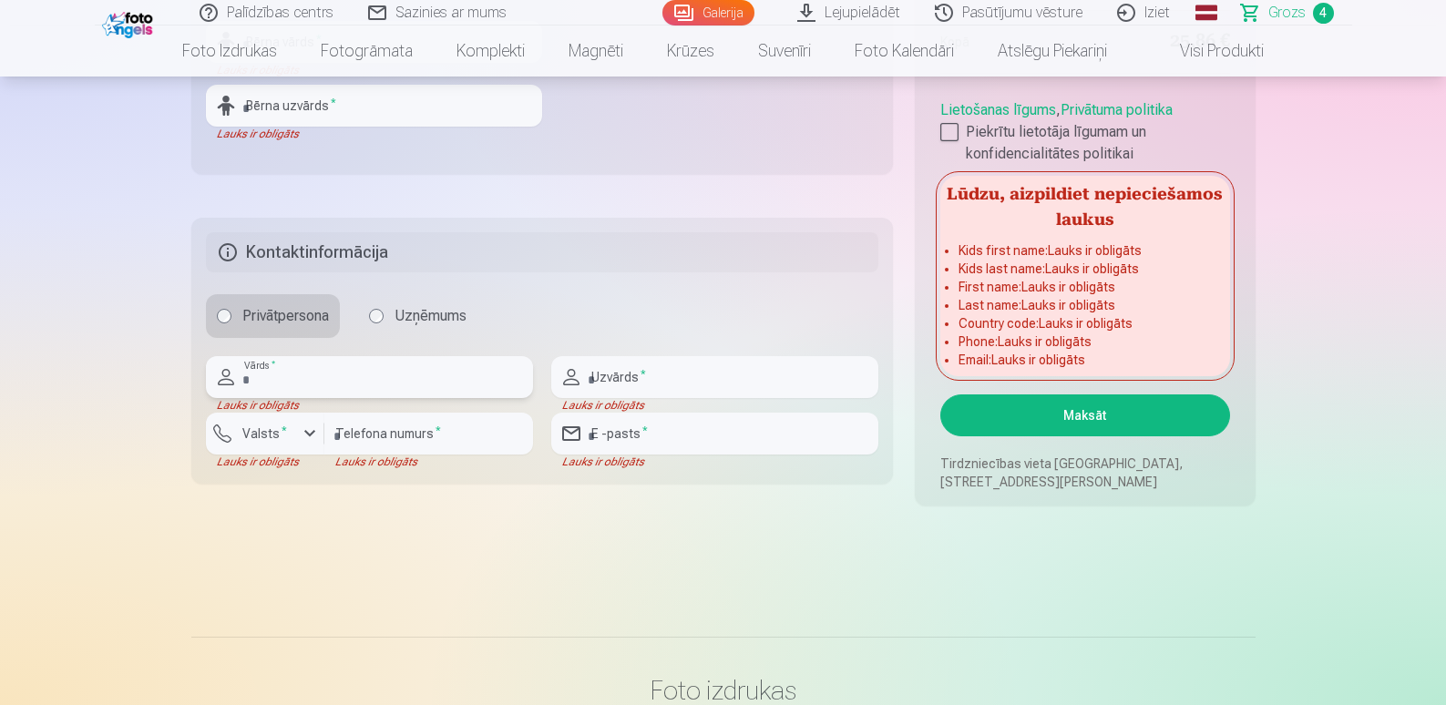
click at [291, 365] on input "text" at bounding box center [369, 377] width 327 height 42
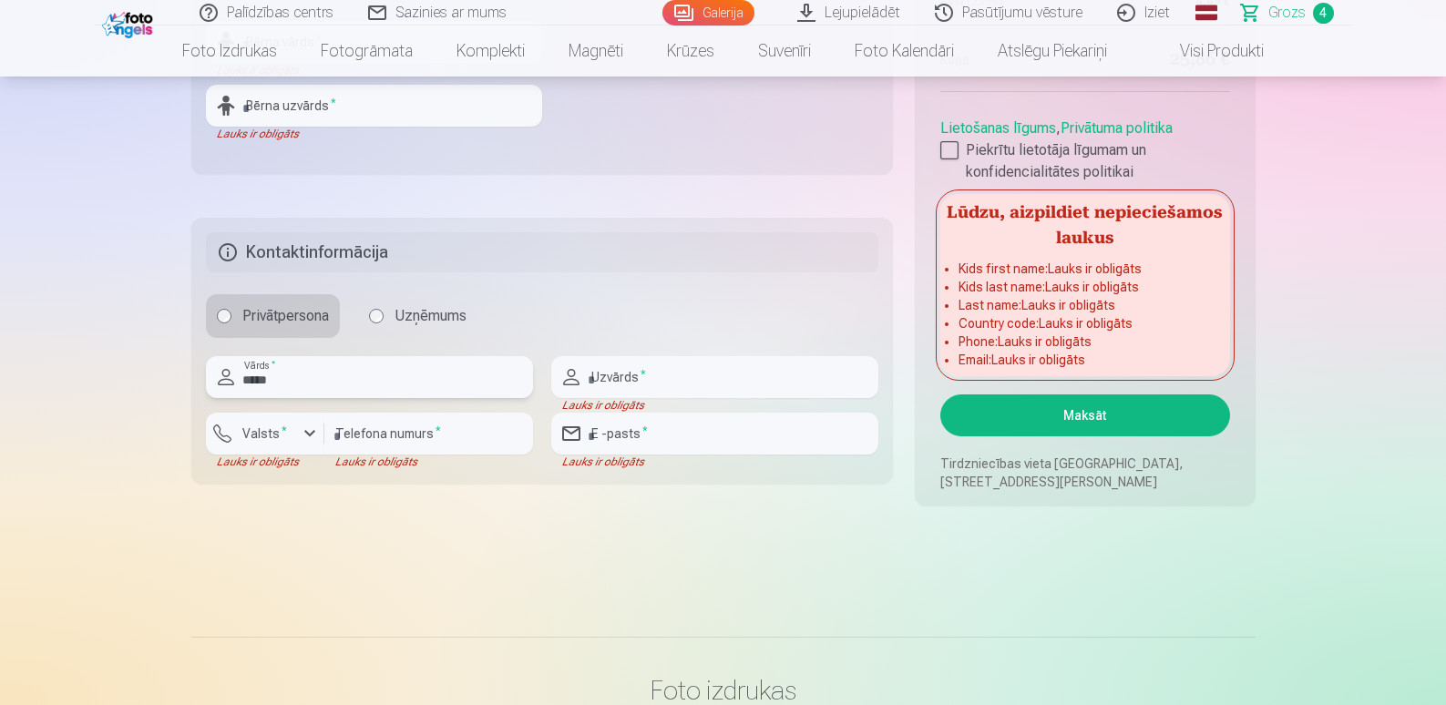
type input "*****"
click at [687, 366] on input "text" at bounding box center [714, 377] width 327 height 42
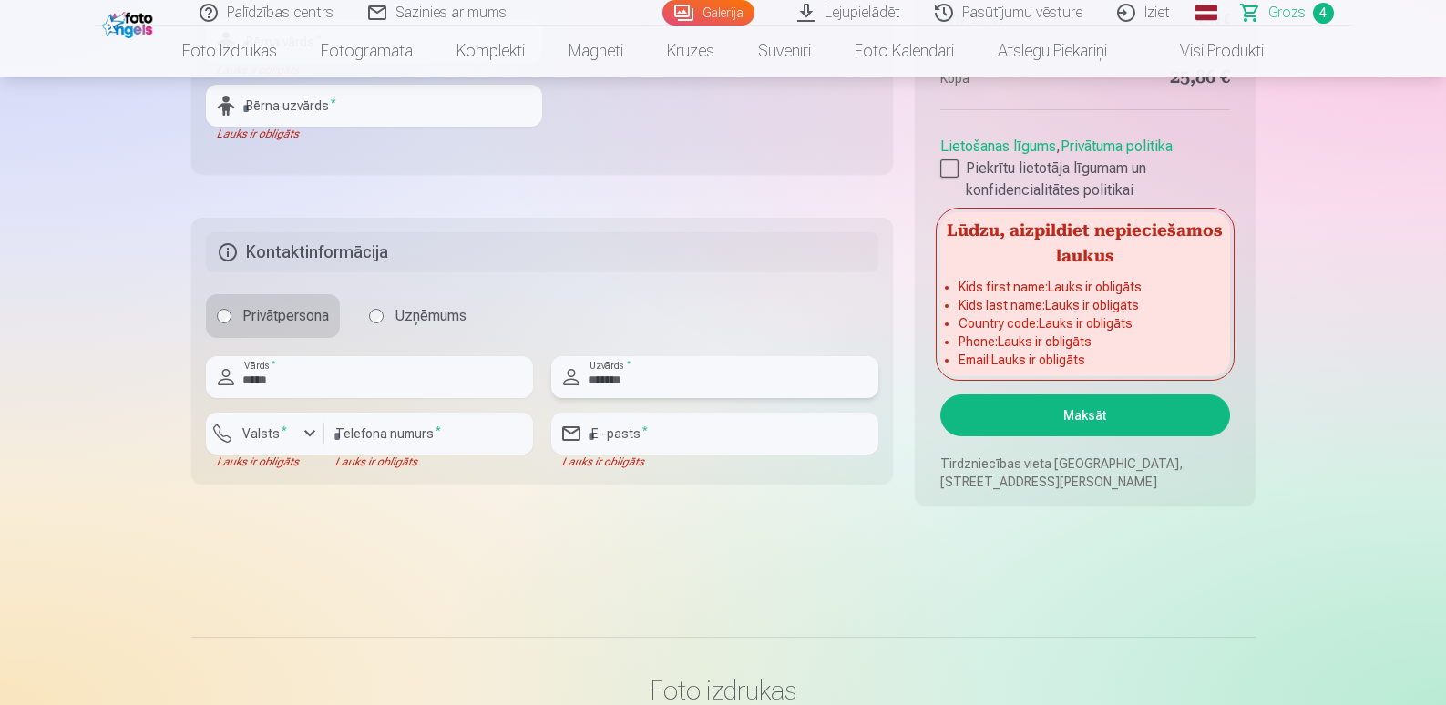
type input "*******"
click at [302, 438] on div "button" at bounding box center [310, 434] width 22 height 22
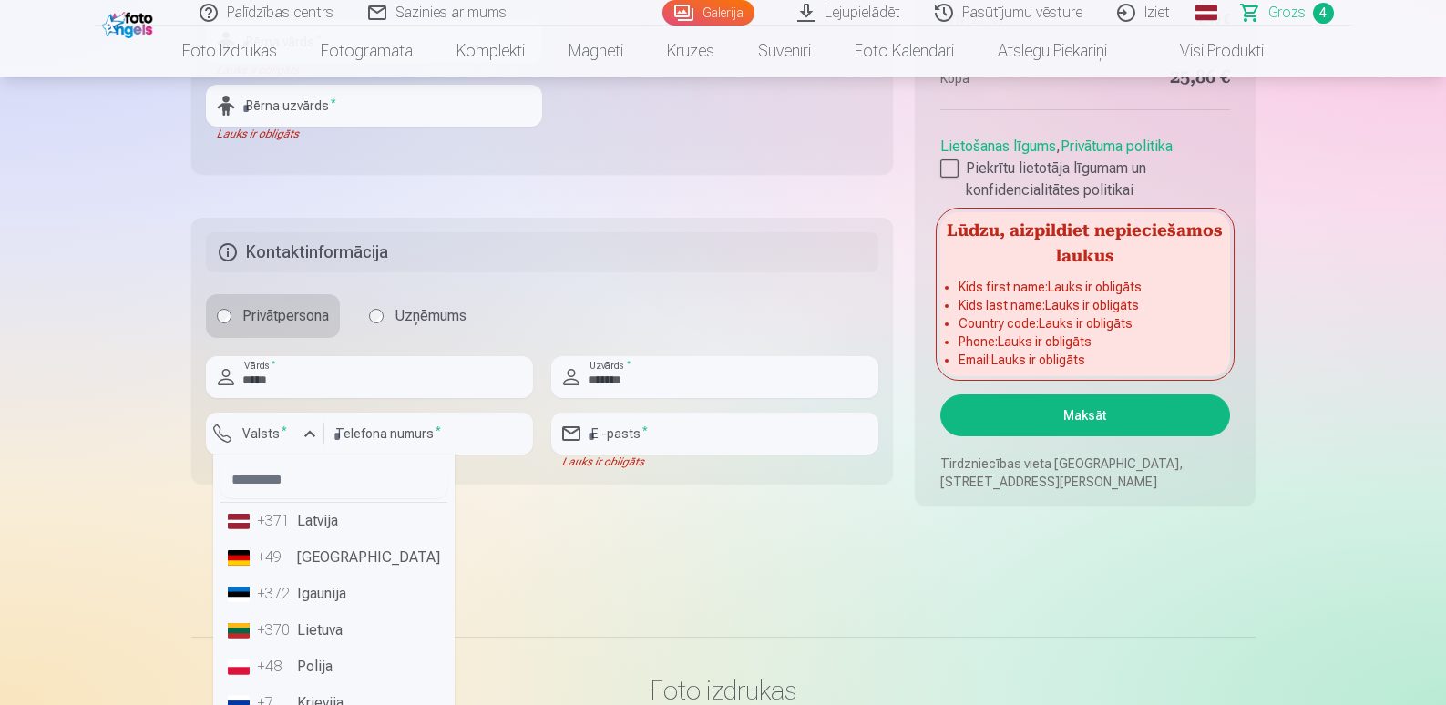
click at [330, 529] on li "+371 Latvija" at bounding box center [333, 521] width 227 height 36
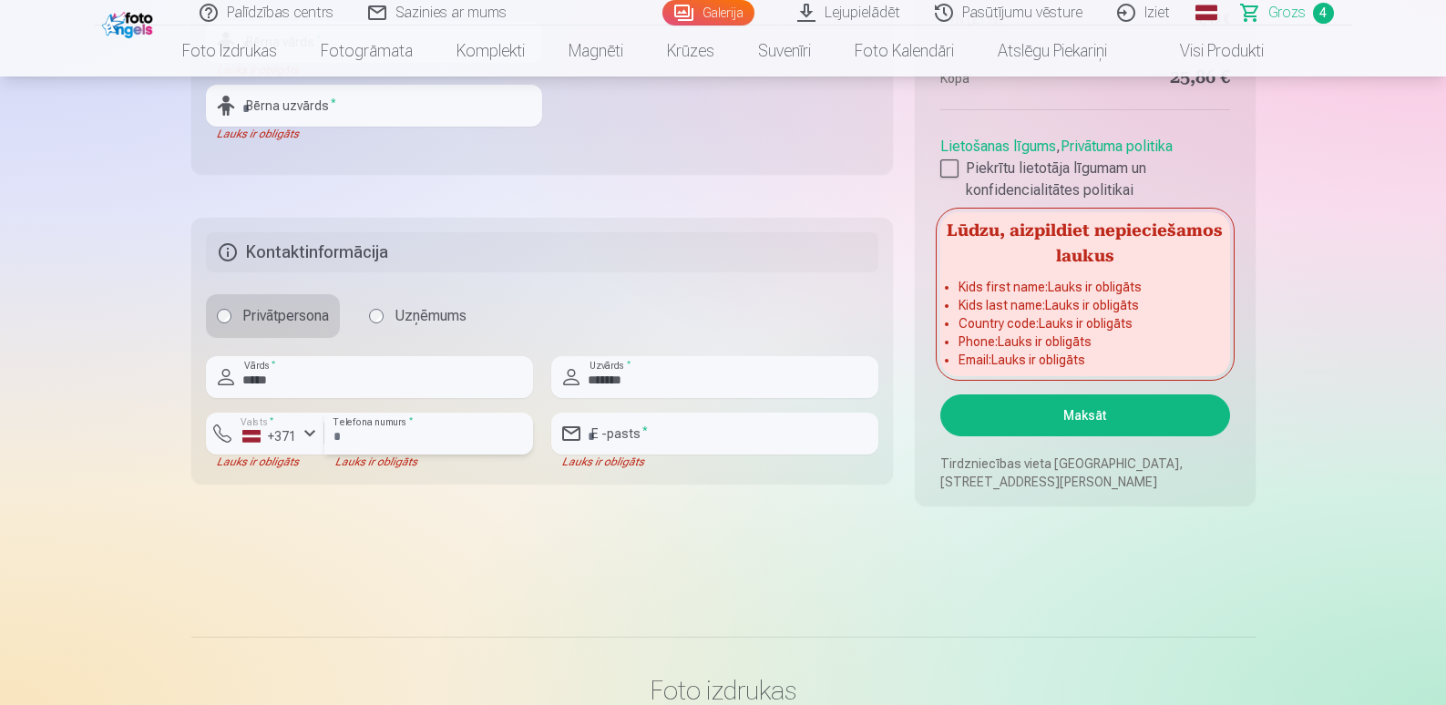
click at [447, 440] on input "number" at bounding box center [428, 434] width 209 height 42
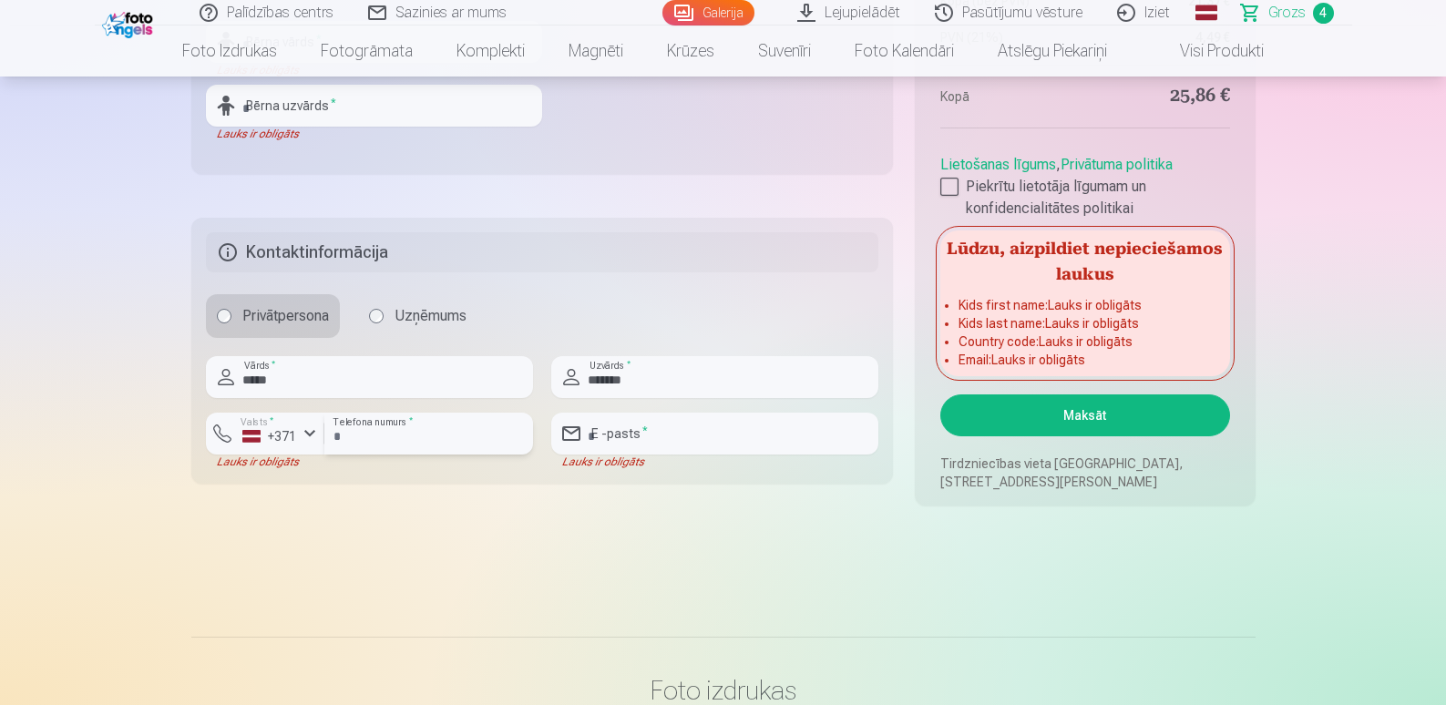
type input "********"
click at [702, 439] on input "email" at bounding box center [714, 434] width 327 height 42
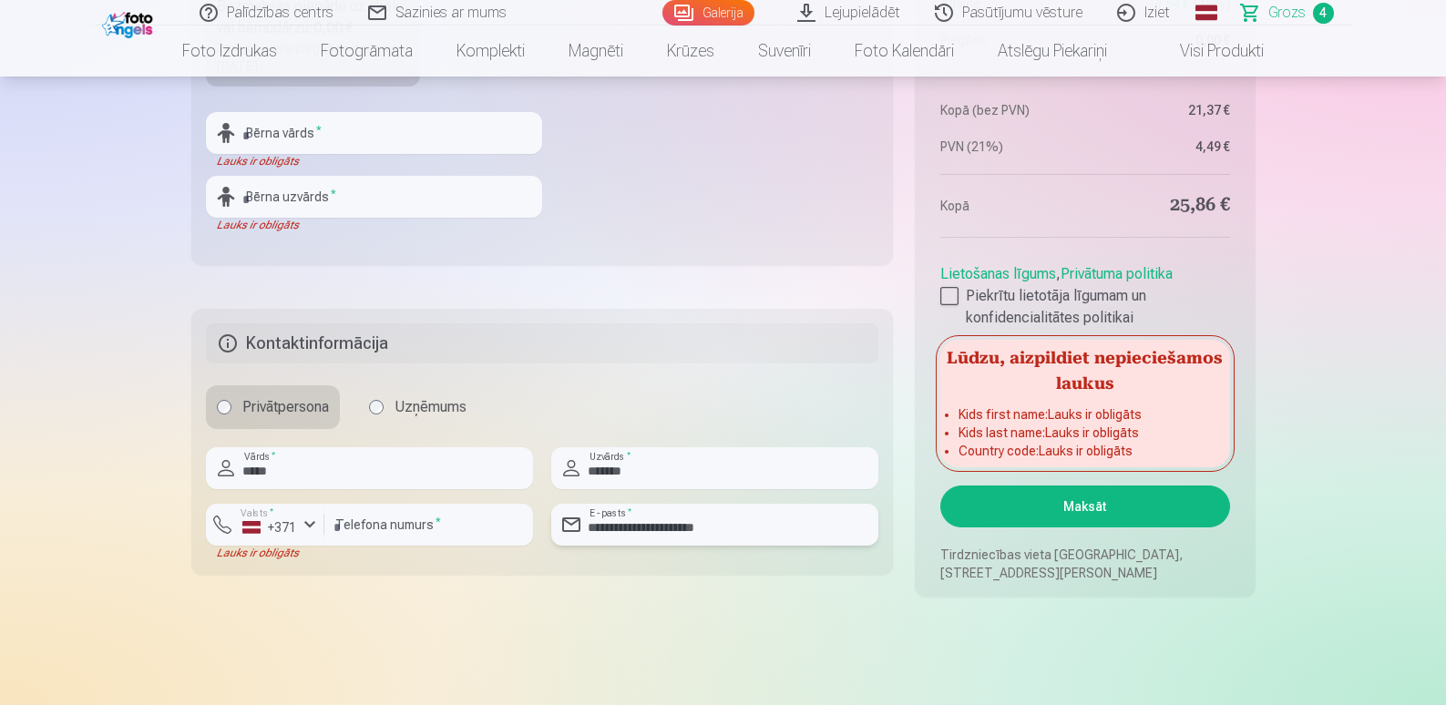
scroll to position [1298, 0]
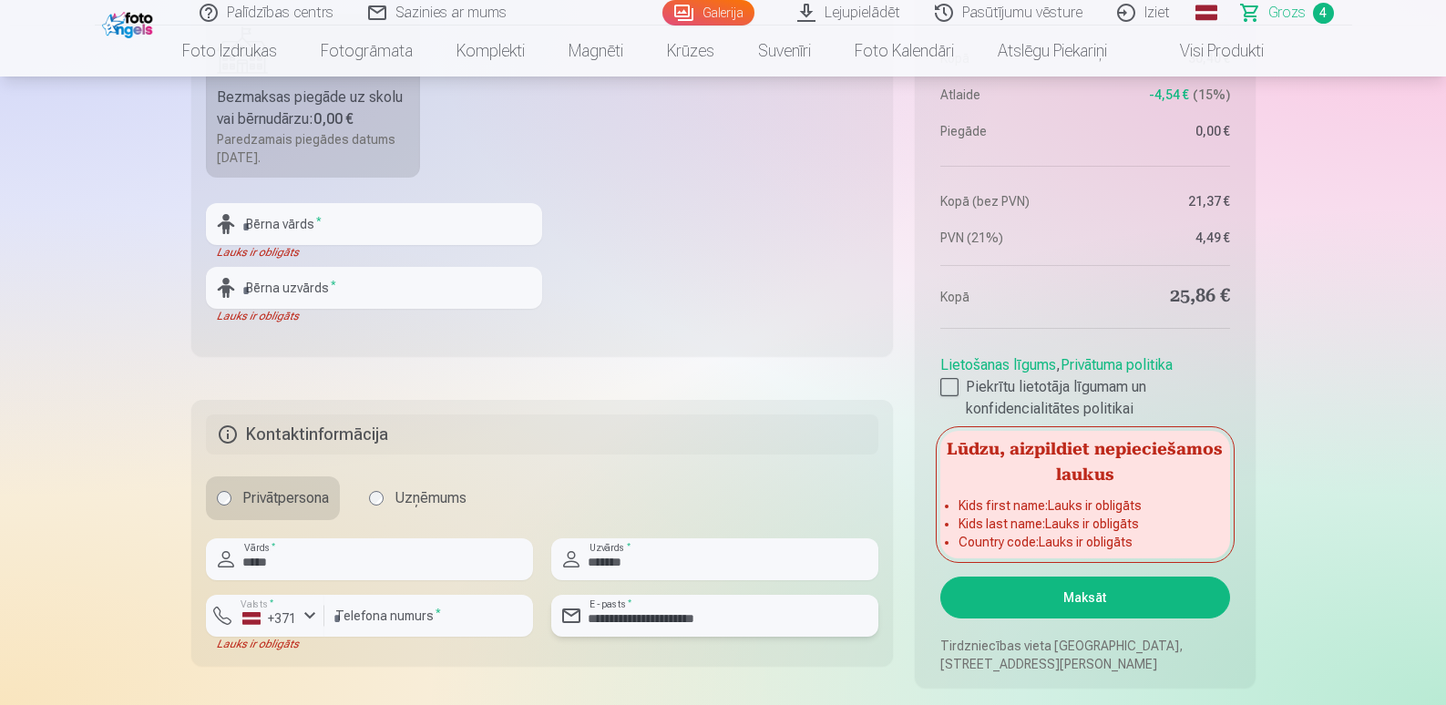
type input "**********"
click at [318, 229] on input "text" at bounding box center [374, 224] width 336 height 42
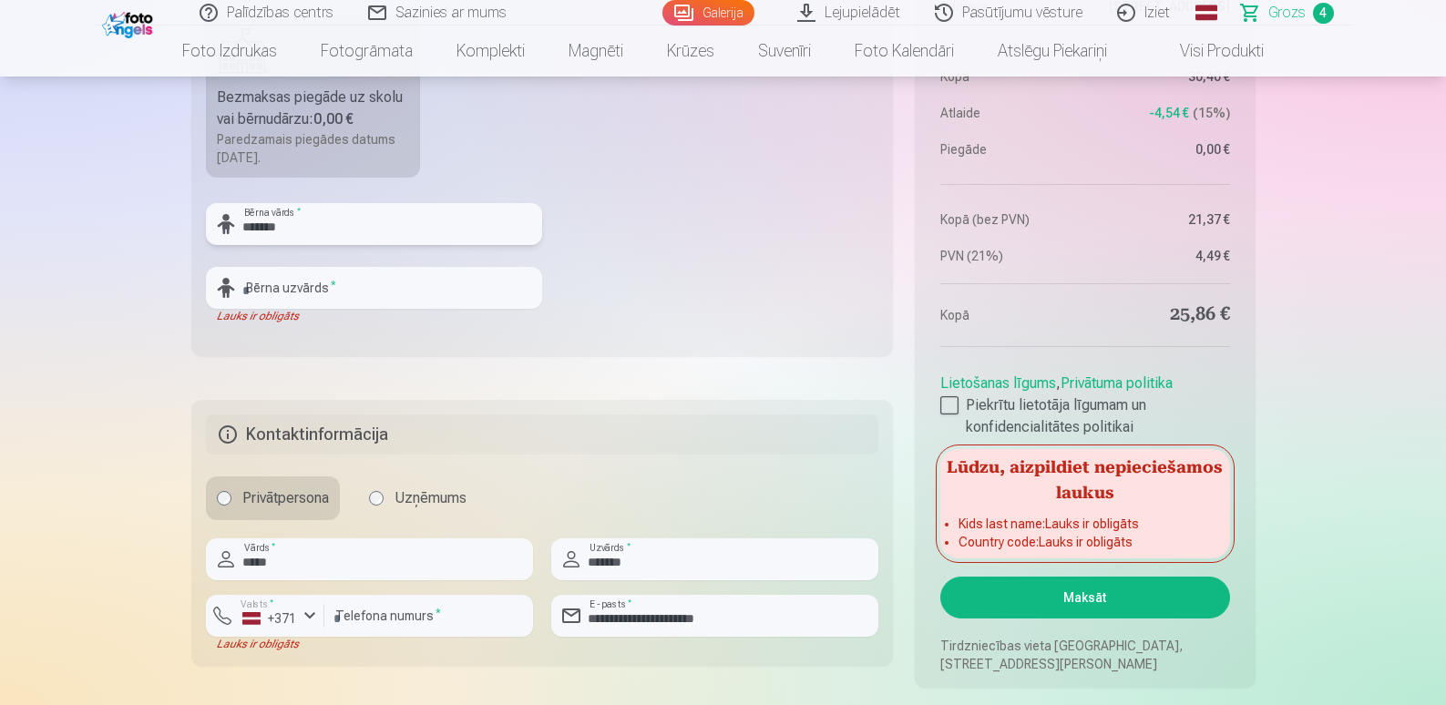
type input "*******"
click at [320, 291] on input "text" at bounding box center [374, 288] width 336 height 42
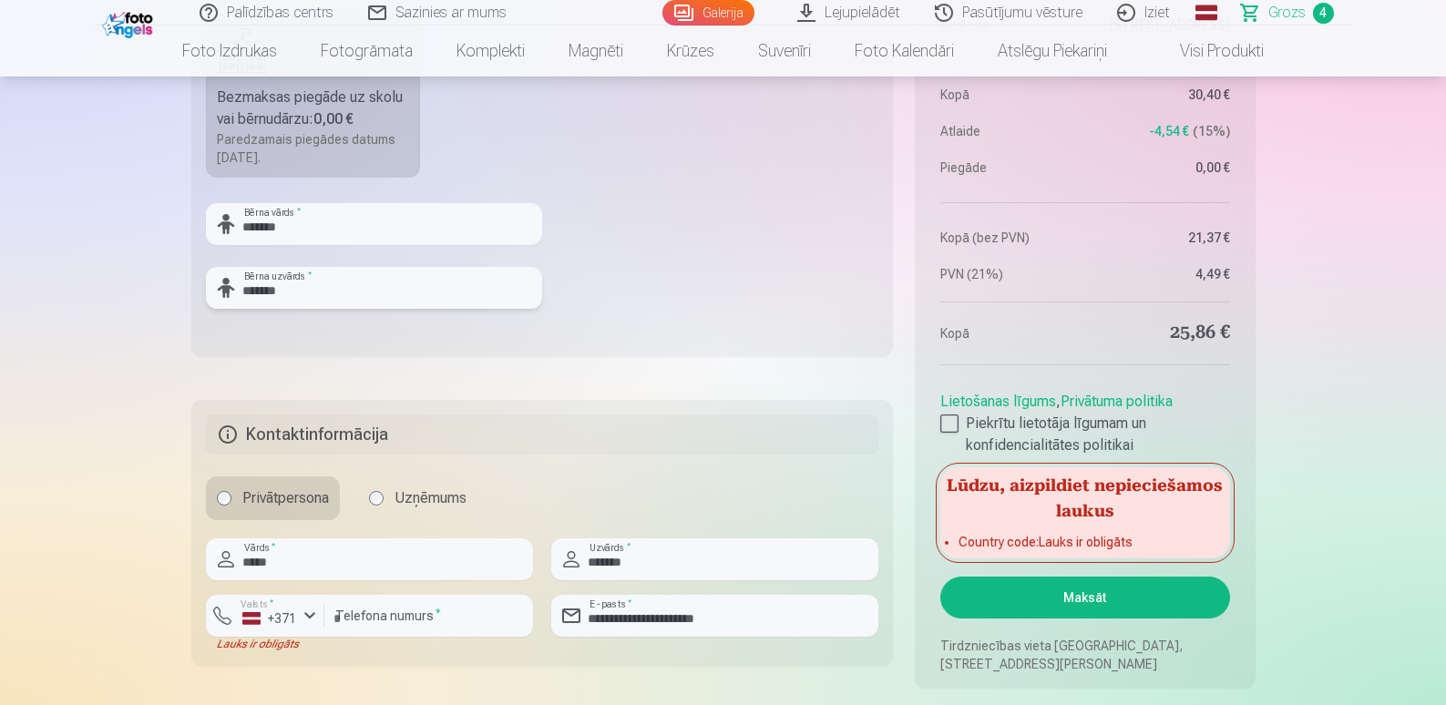
type input "*******"
click at [303, 618] on div "button" at bounding box center [310, 616] width 22 height 22
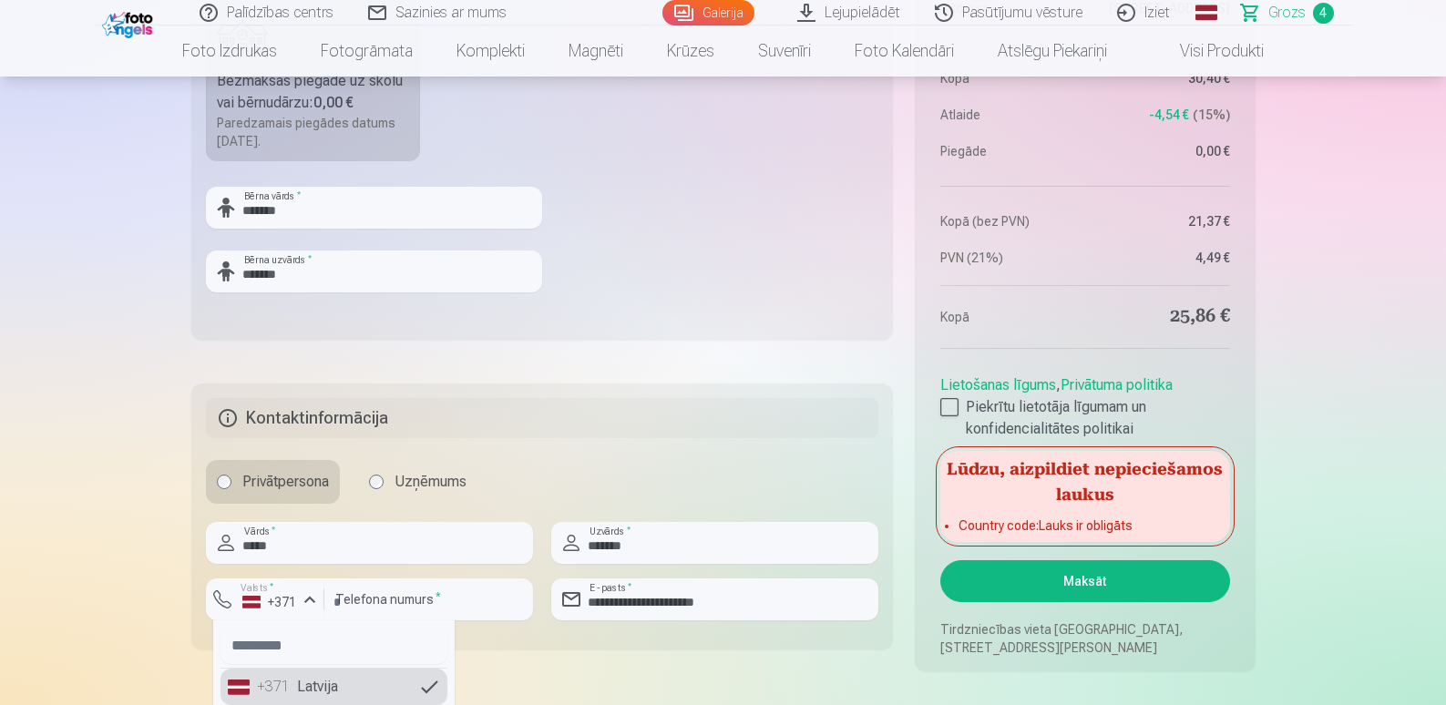
scroll to position [1316, 0]
click at [305, 697] on li "+371 Latvija" at bounding box center [333, 686] width 227 height 36
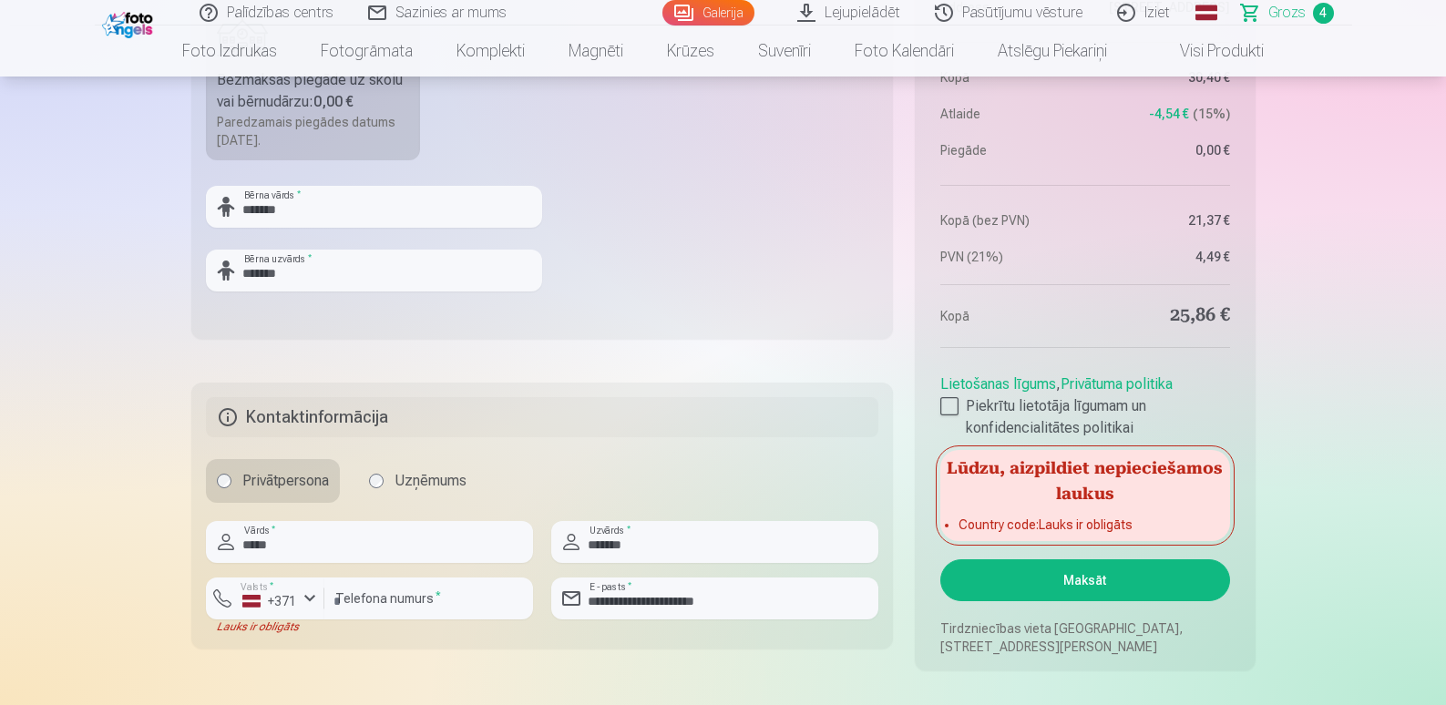
click at [1083, 580] on button "Maksāt" at bounding box center [1084, 580] width 289 height 42
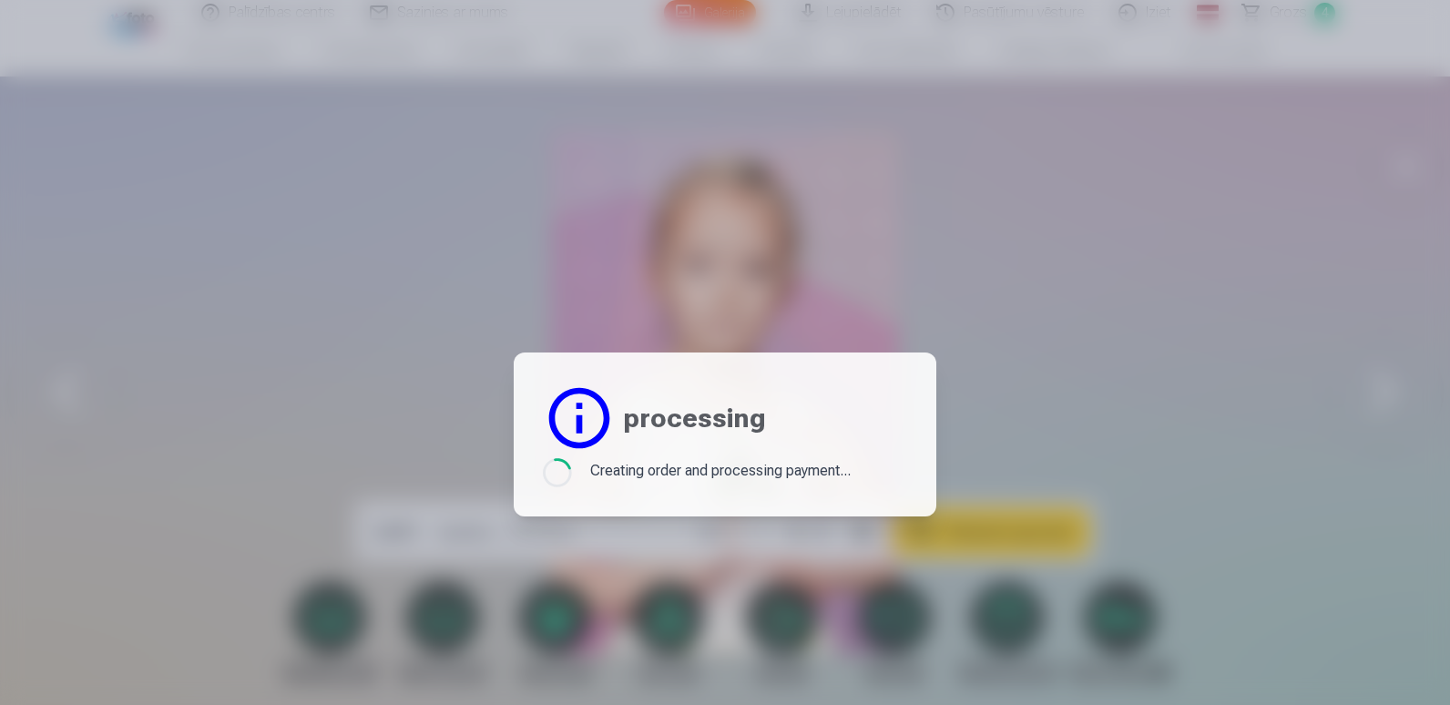
scroll to position [6521, 0]
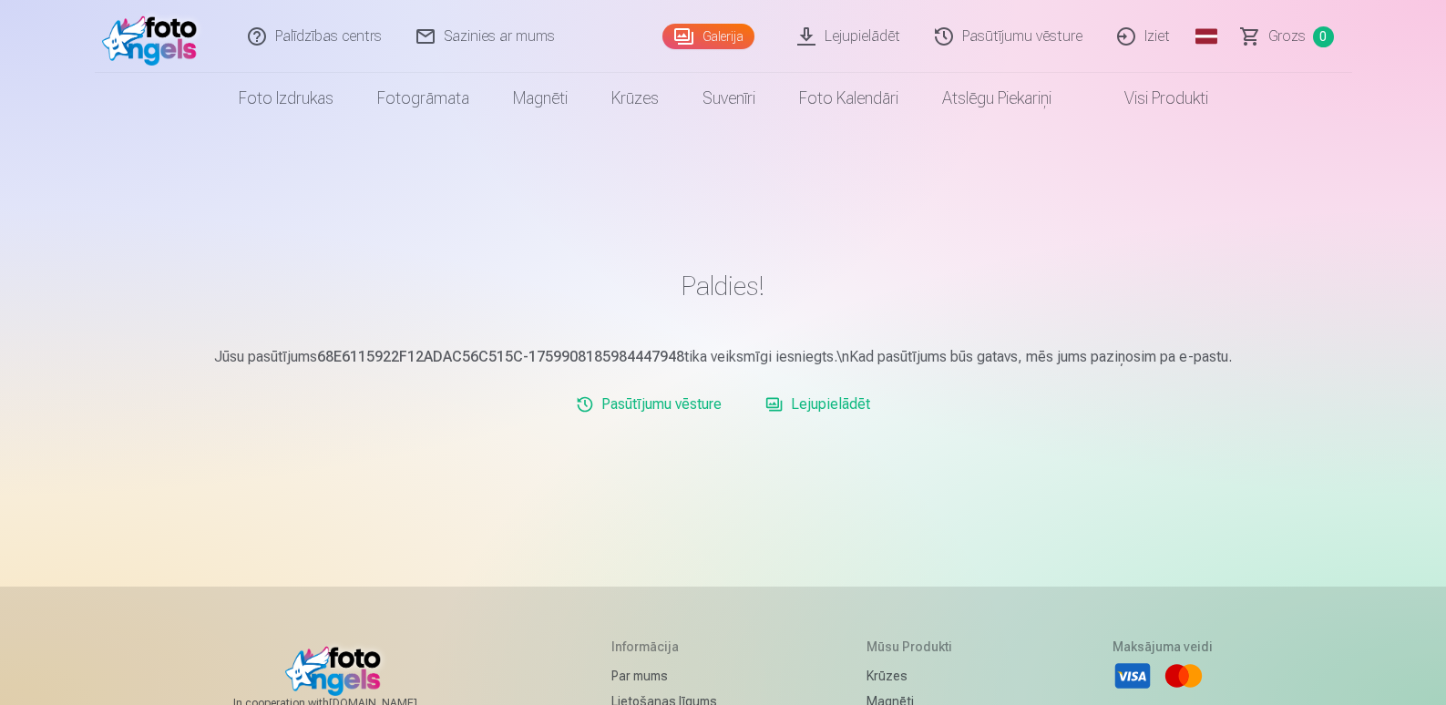
click at [870, 39] on link "Lejupielādēt" at bounding box center [850, 36] width 138 height 73
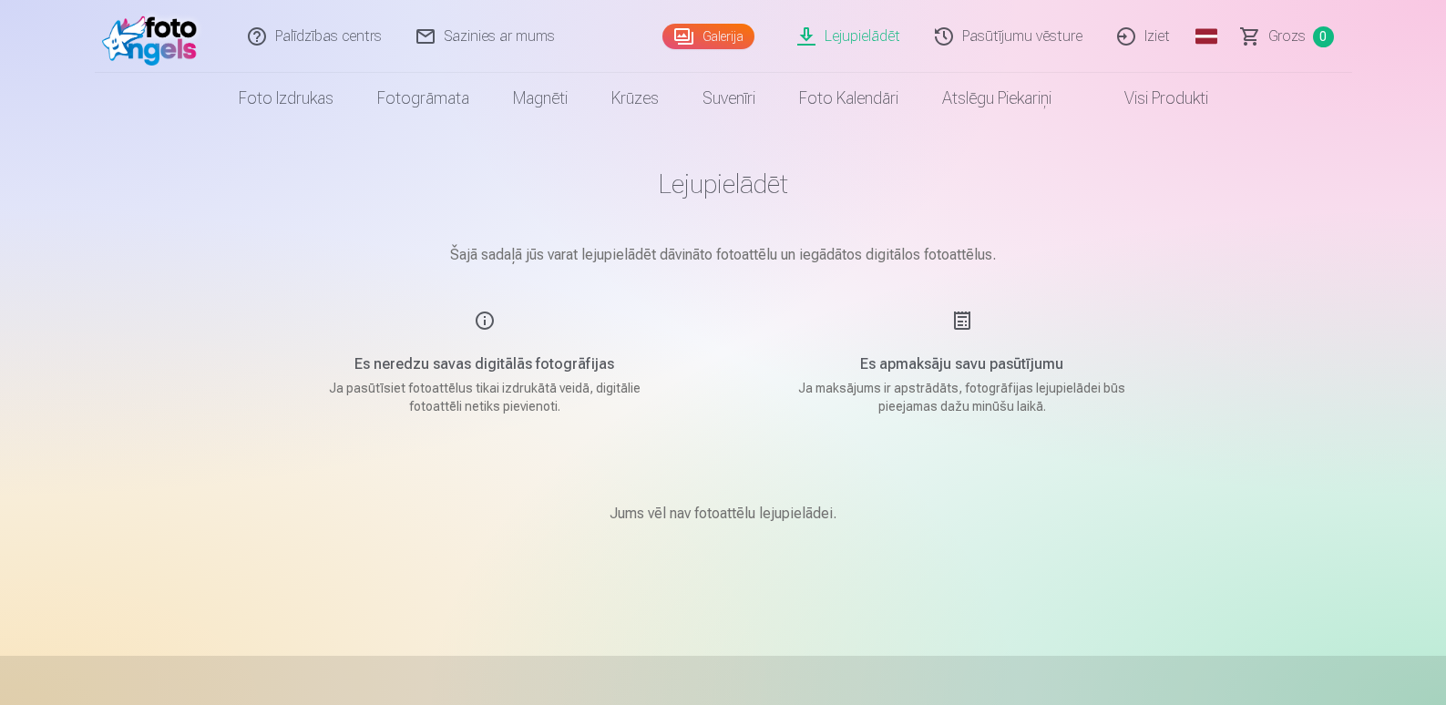
click at [738, 33] on link "Galerija" at bounding box center [708, 37] width 92 height 26
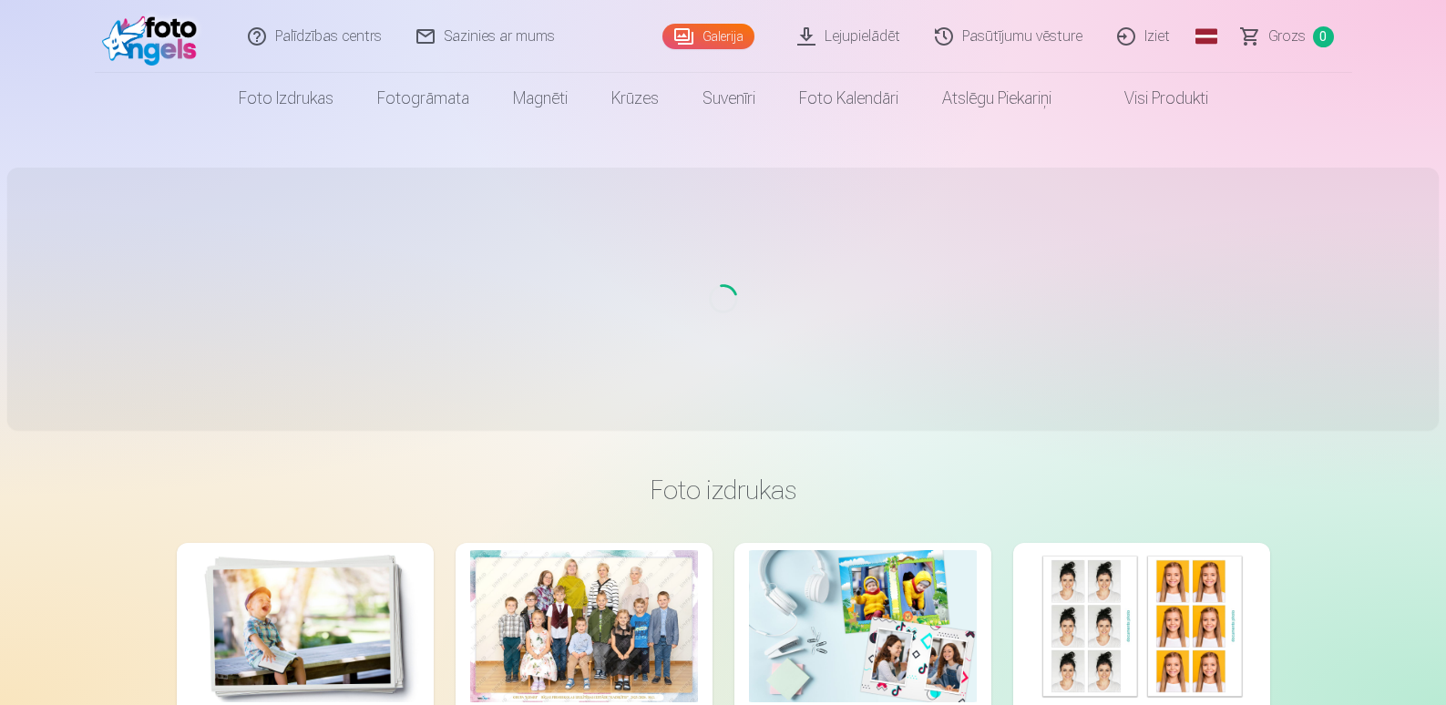
click at [614, 604] on div at bounding box center [584, 626] width 228 height 152
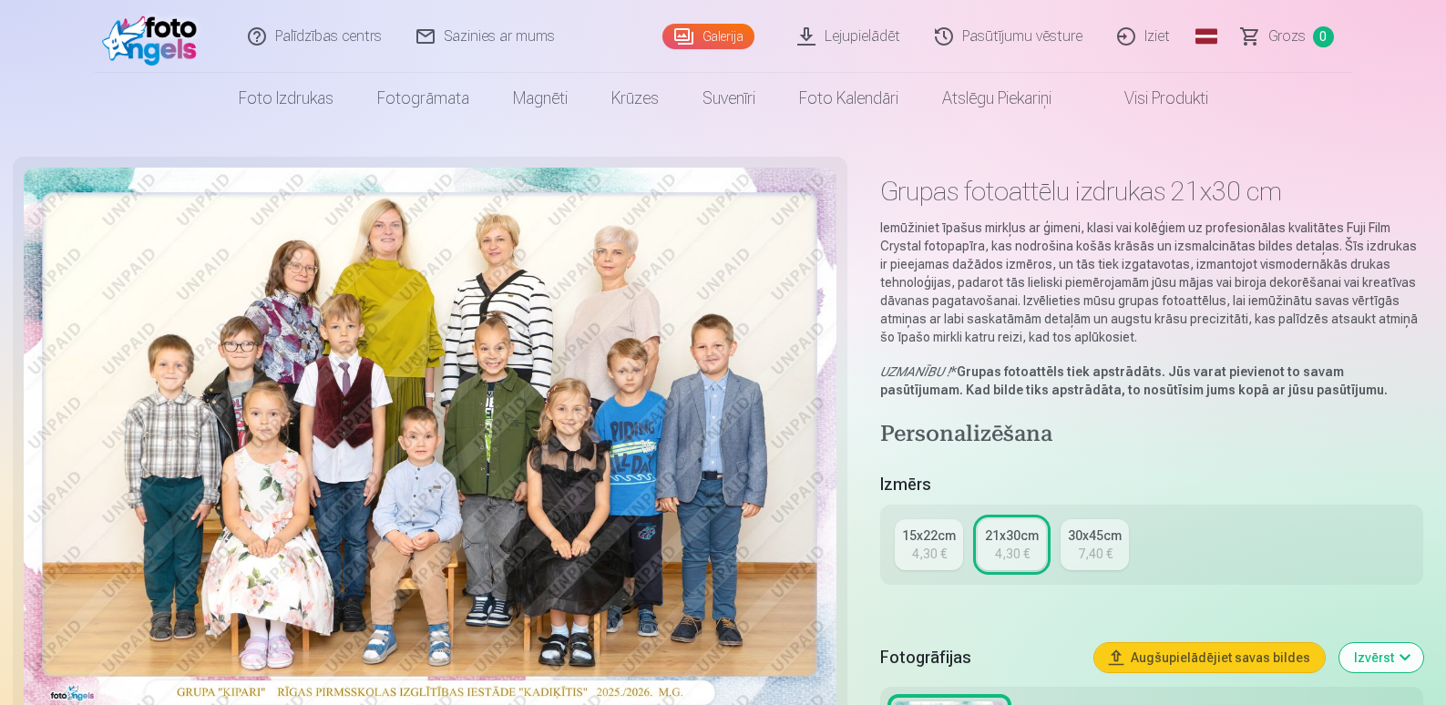
scroll to position [182, 0]
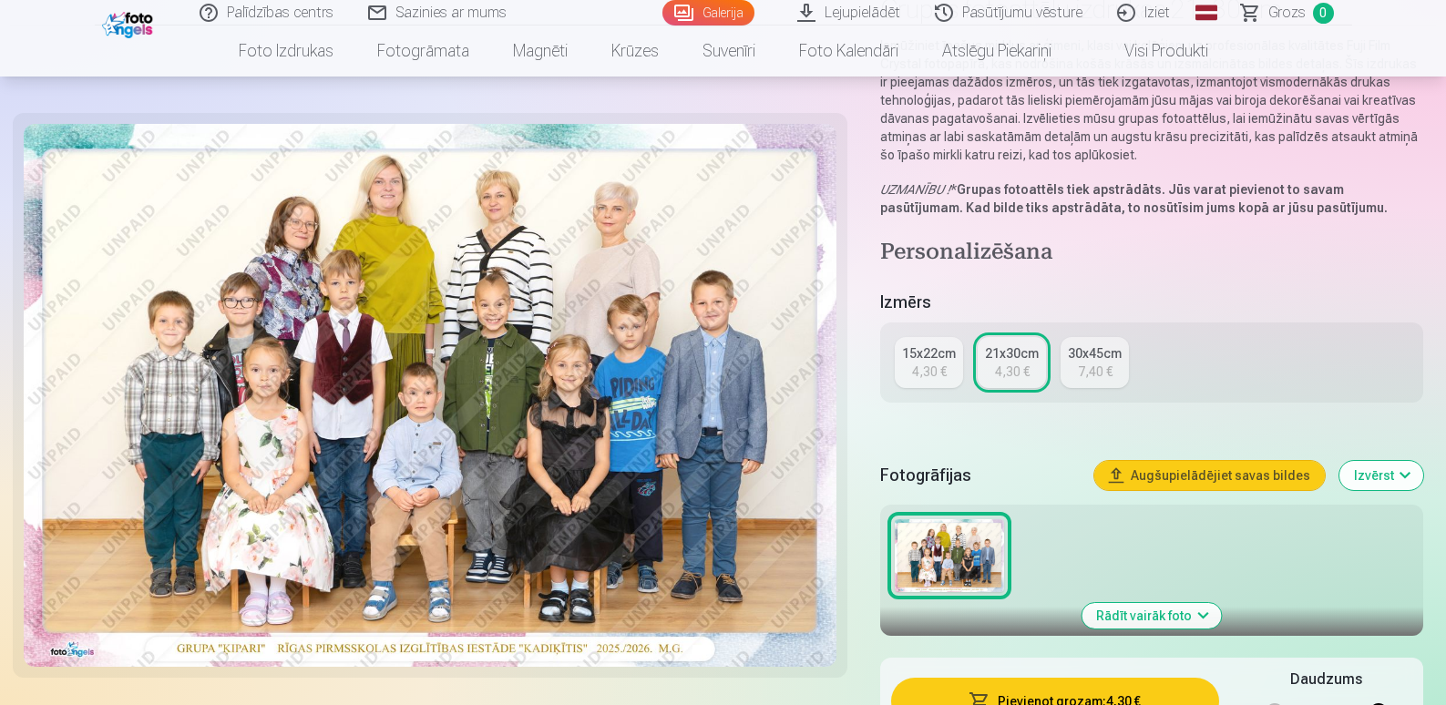
click at [1264, 482] on button "Augšupielādējiet savas bildes" at bounding box center [1209, 475] width 230 height 29
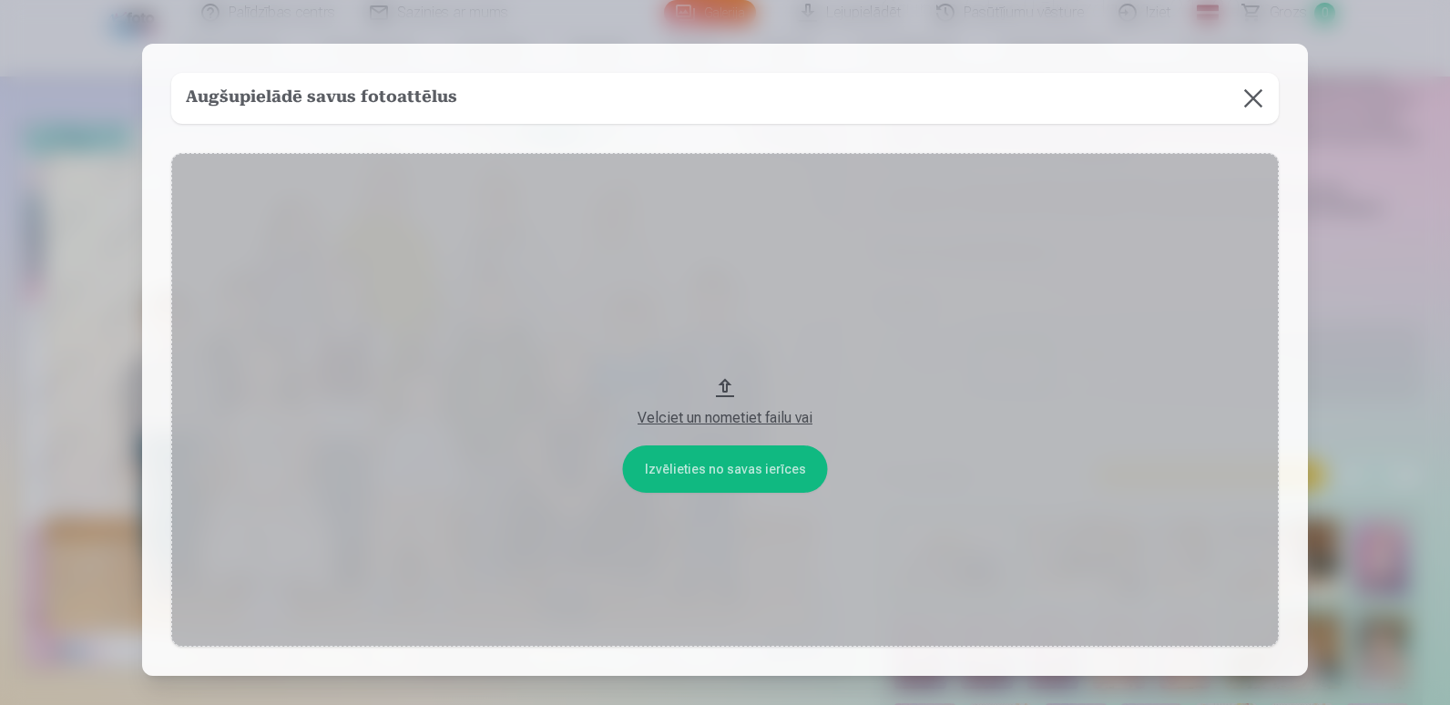
click at [720, 466] on button "Velciet un nometiet failu vai" at bounding box center [725, 400] width 1108 height 494
click at [1257, 91] on button at bounding box center [1253, 98] width 51 height 51
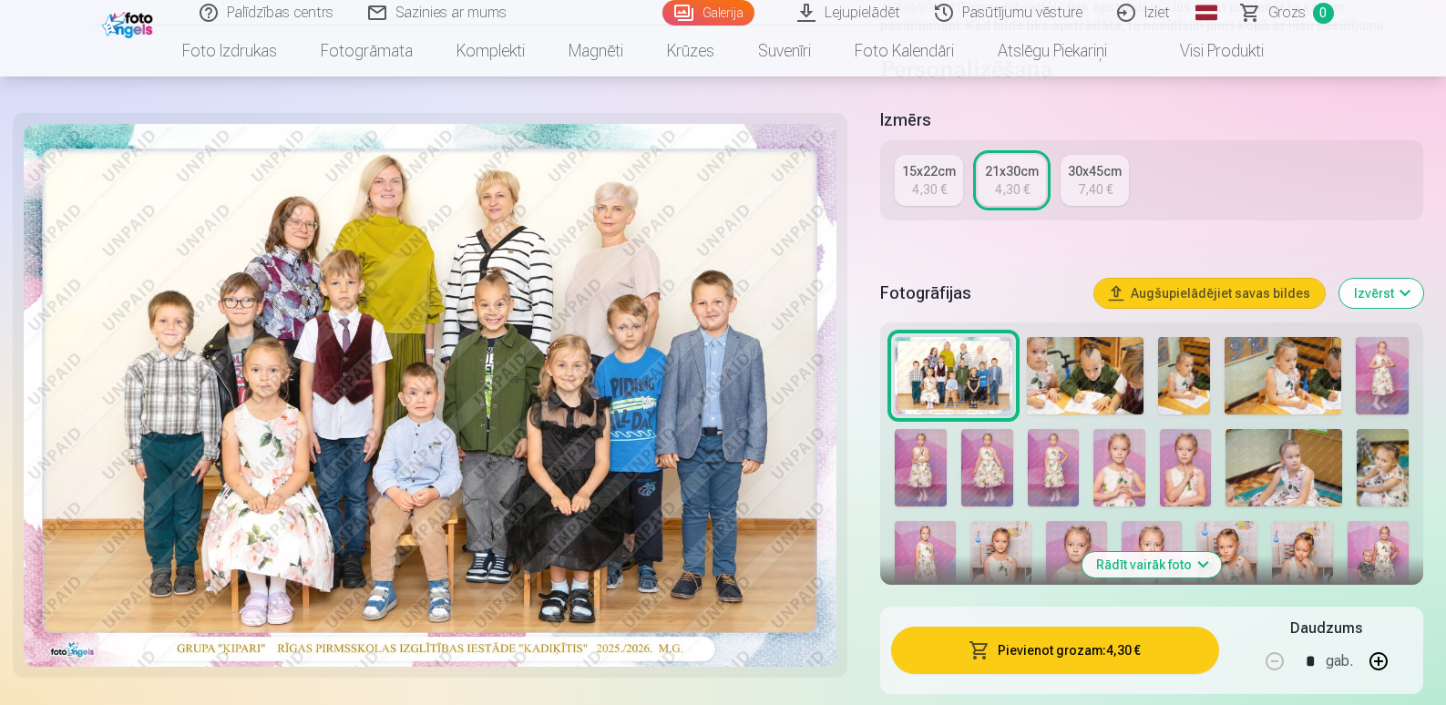
scroll to position [0, 0]
